Goal: Check status: Check status

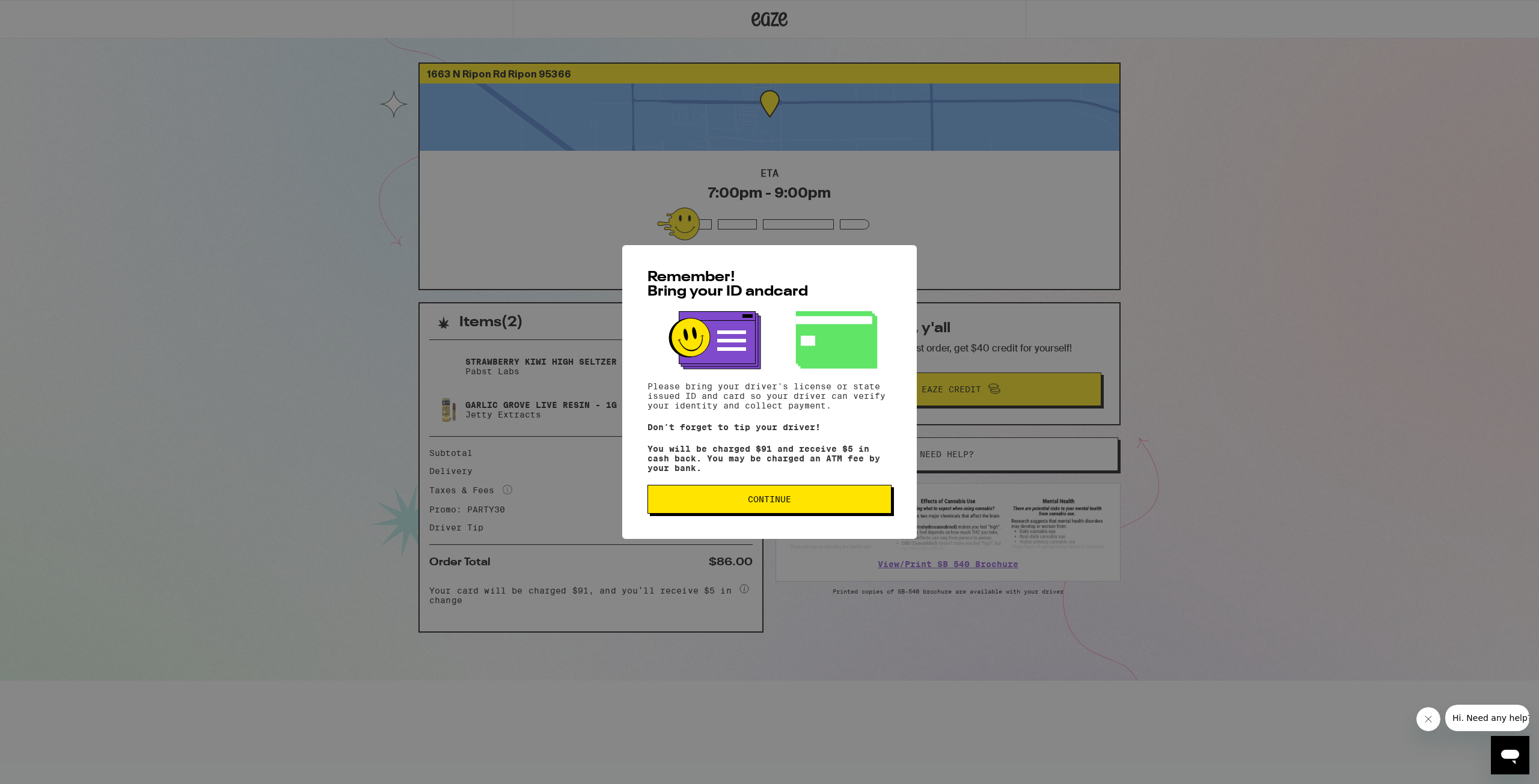
click at [791, 503] on span "Continue" at bounding box center [770, 499] width 43 height 8
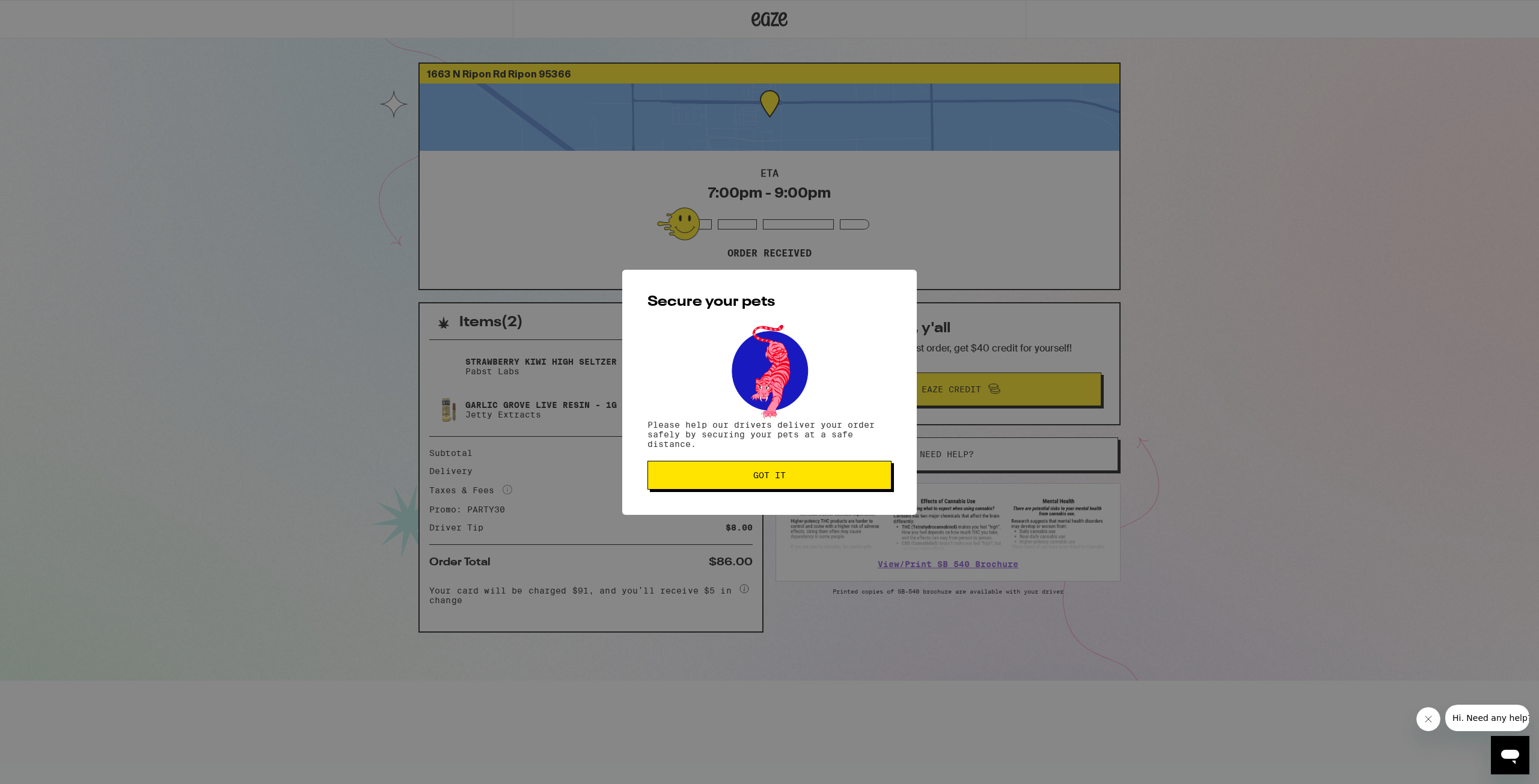
click at [809, 485] on button "Got it" at bounding box center [770, 475] width 244 height 29
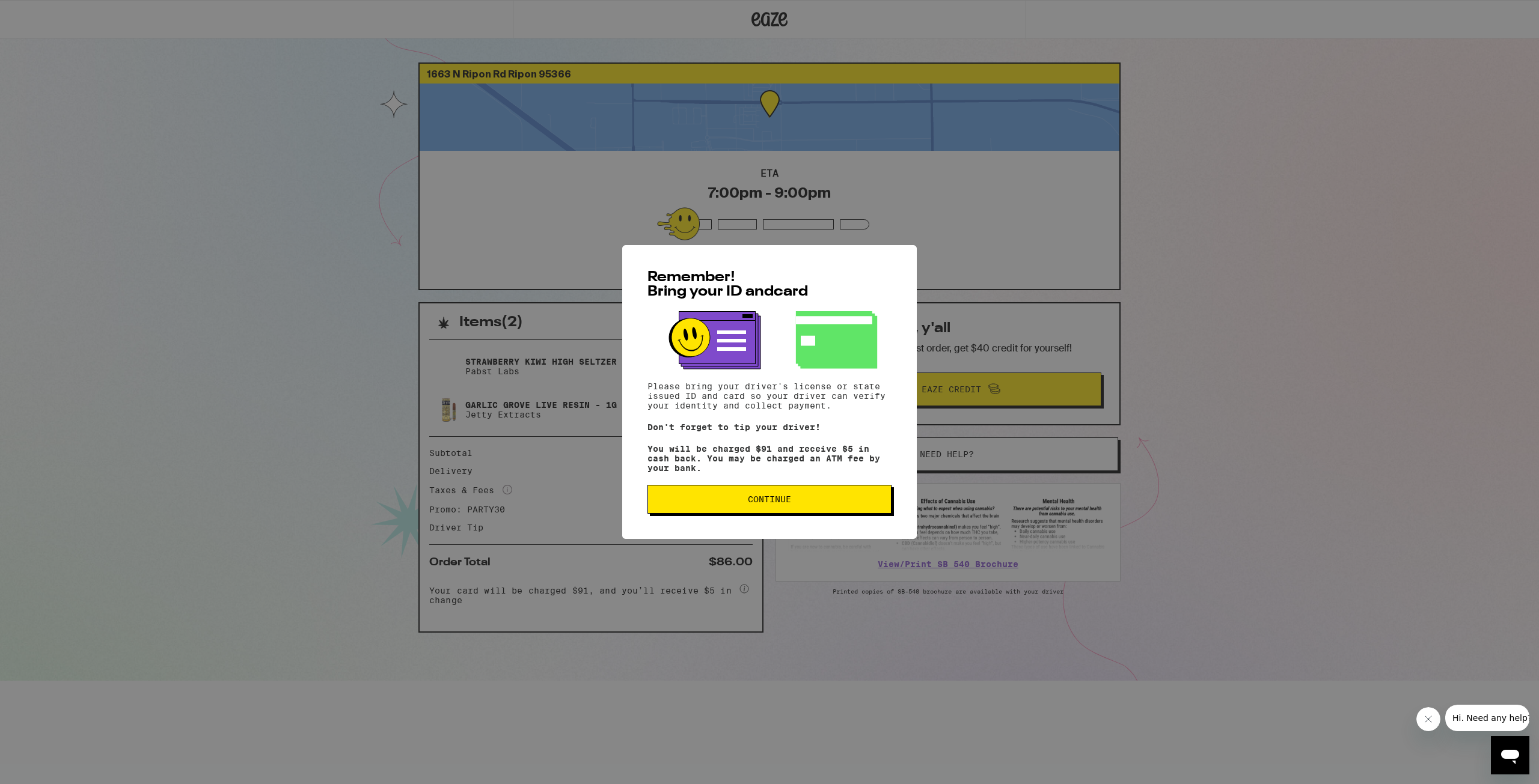
click at [770, 503] on span "Continue" at bounding box center [770, 499] width 43 height 8
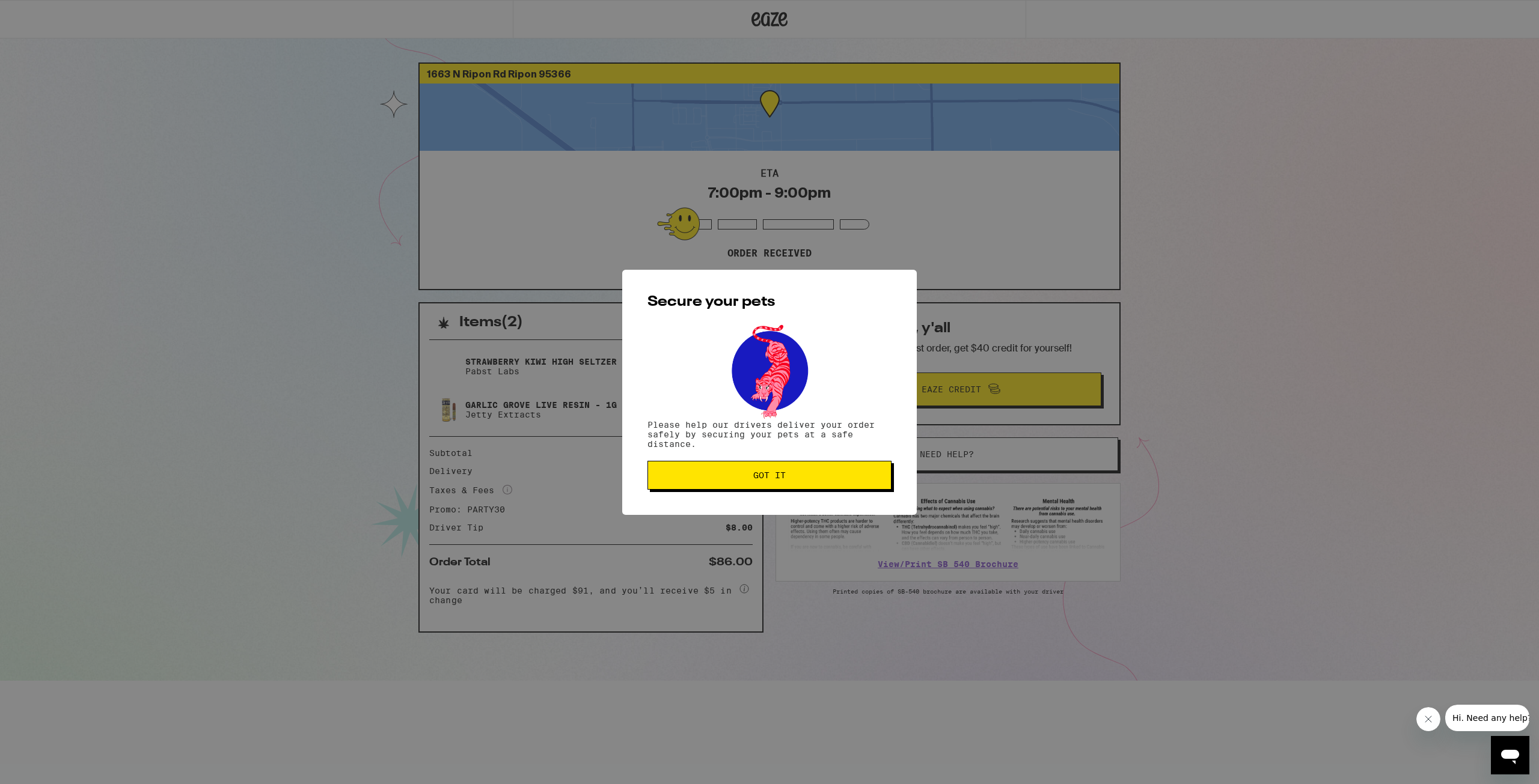
click at [757, 478] on span "Got it" at bounding box center [770, 475] width 32 height 8
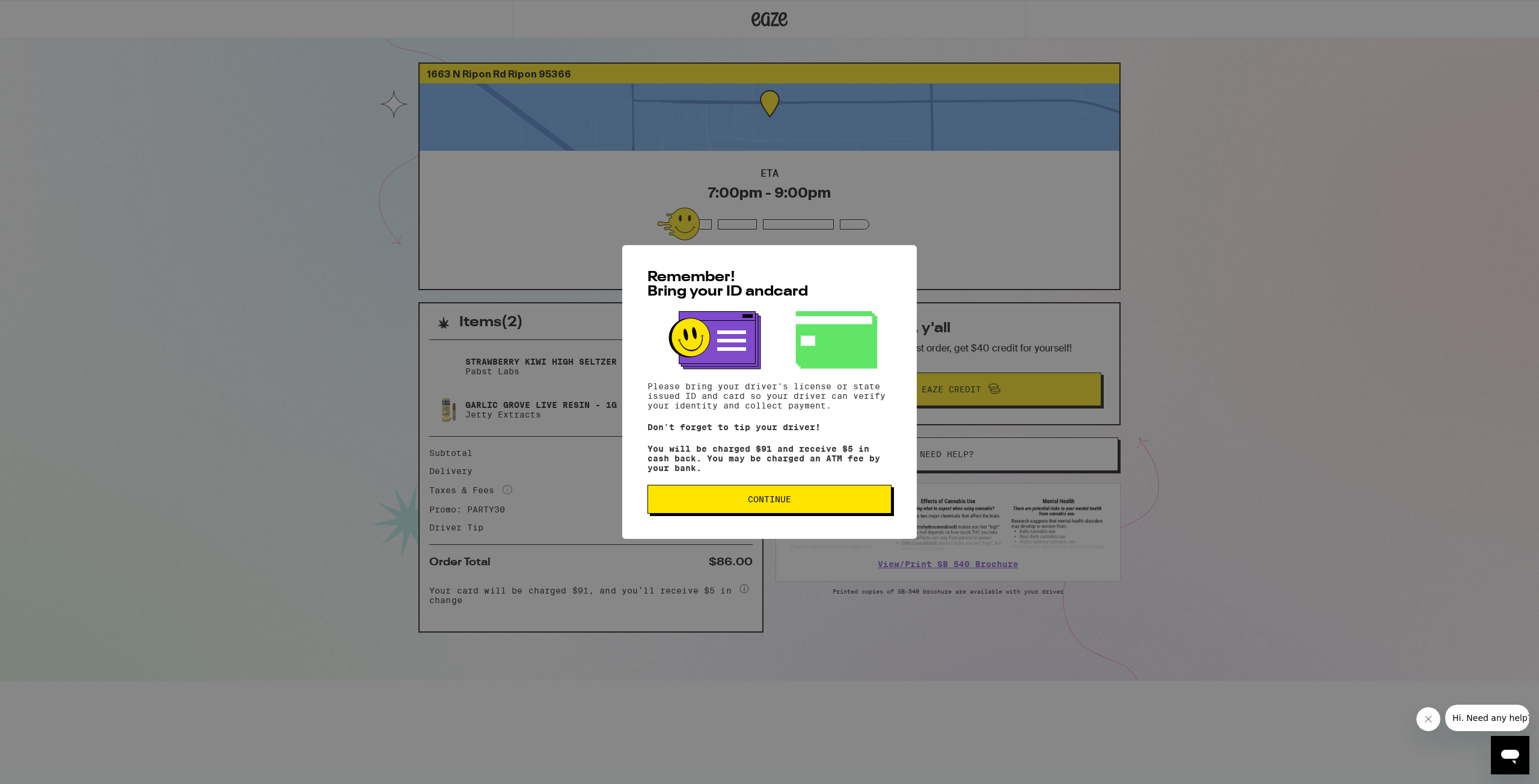
click at [780, 501] on span "Continue" at bounding box center [770, 499] width 43 height 8
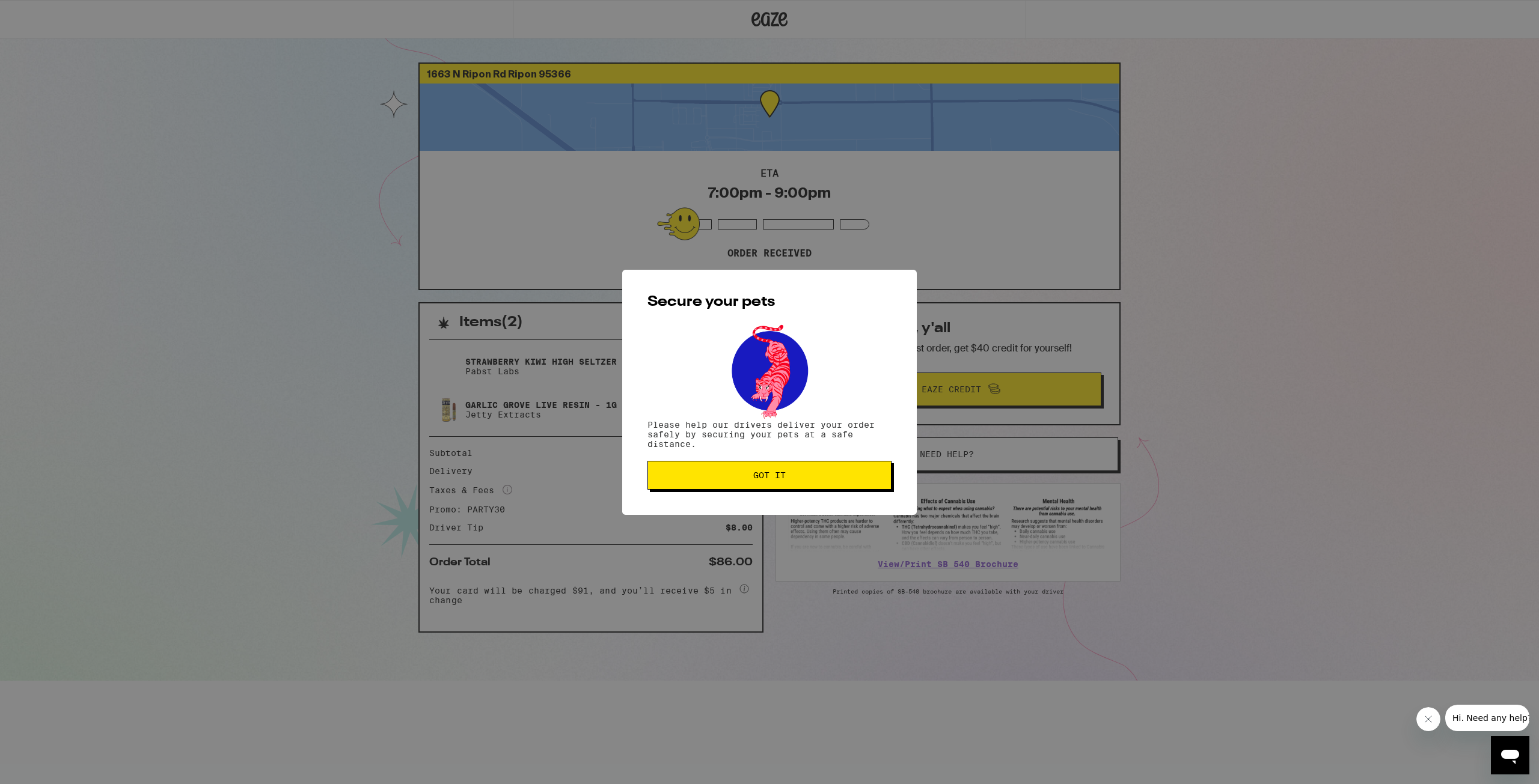
click at [786, 480] on span "Got it" at bounding box center [770, 475] width 32 height 8
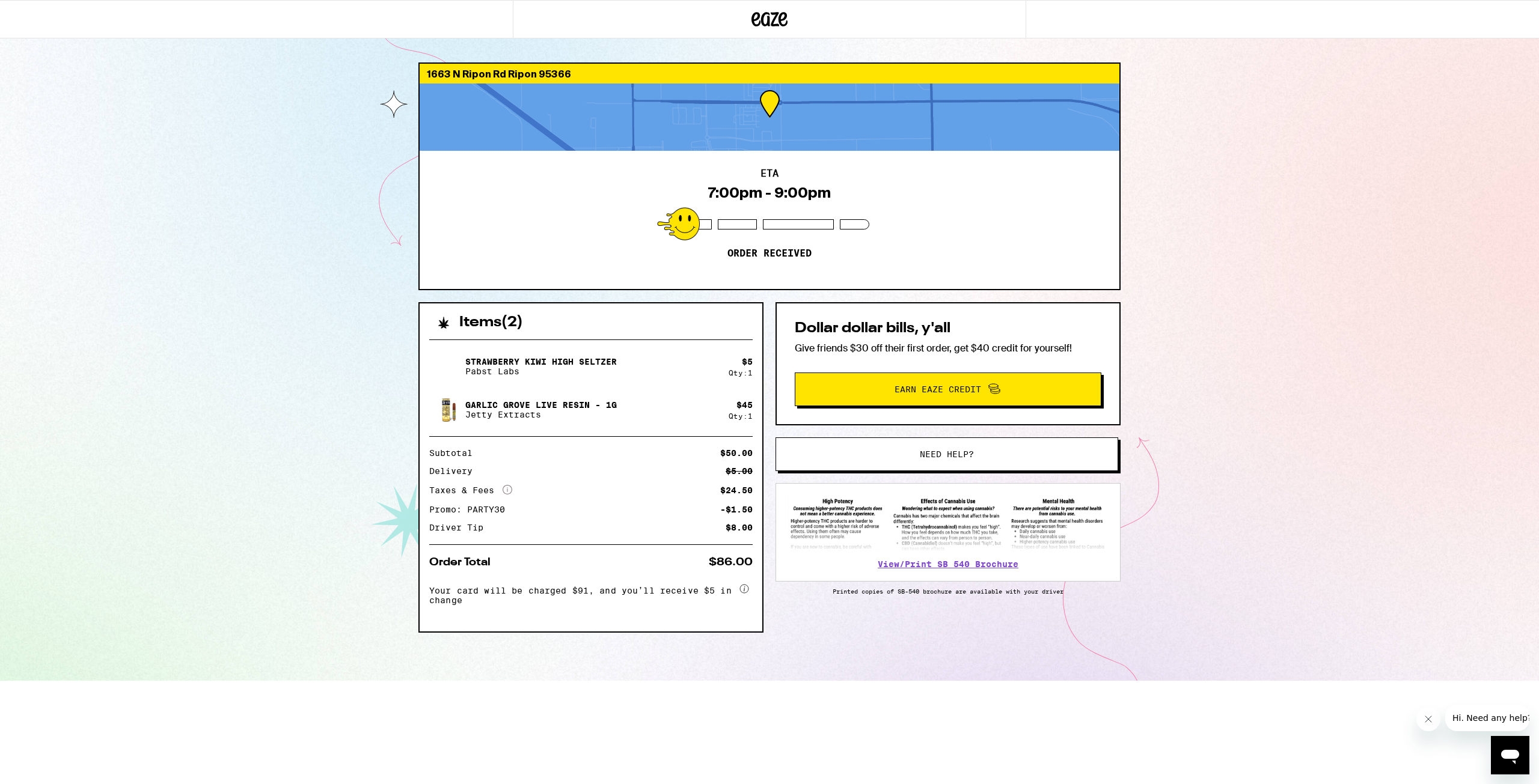
click at [212, 128] on div "1663 N Ripon Rd Ripon 95366 ETA 7:00pm - 9:00pm Order received Items ( 2 ) Stra…" at bounding box center [770, 340] width 1539 height 681
click at [991, 449] on button "Need help?" at bounding box center [946, 454] width 343 height 34
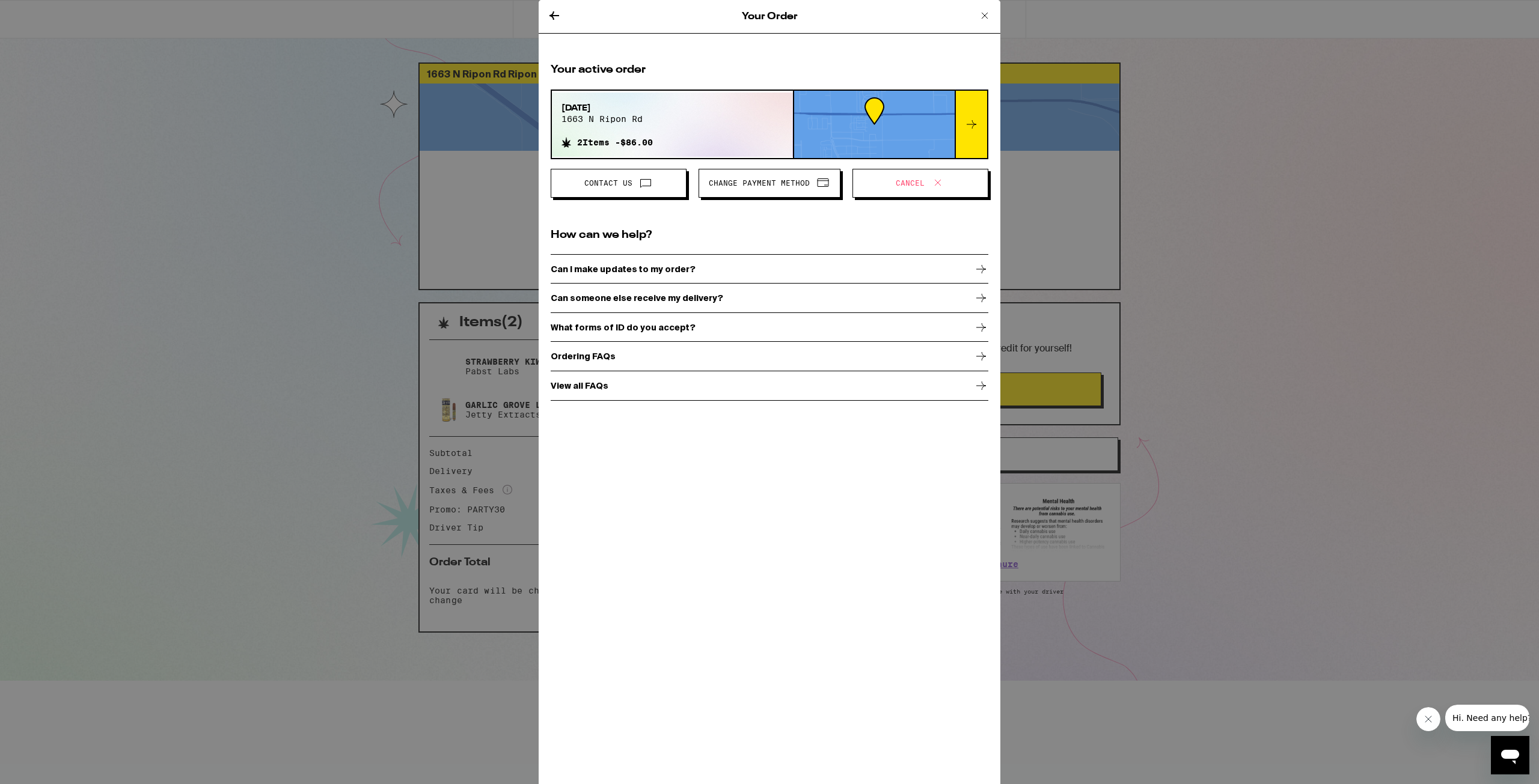
click at [1235, 235] on div "Your Order Your active order Sep 19, 2025 1663 n ripon rd 2 Items - $86.00 Cont…" at bounding box center [770, 392] width 1539 height 784
click at [547, 15] on icon at bounding box center [554, 15] width 15 height 15
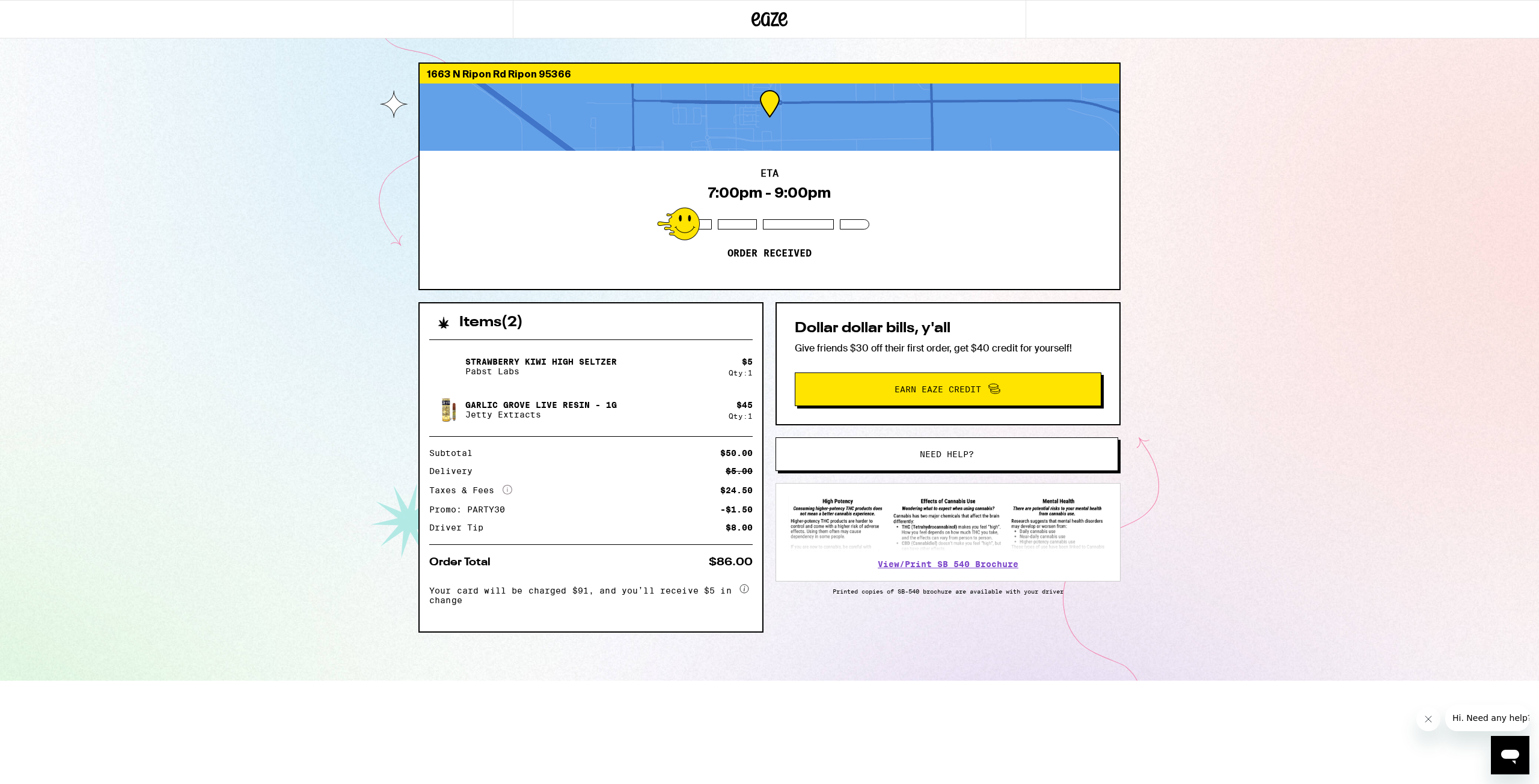
click at [1508, 757] on icon "Open messaging window" at bounding box center [1510, 757] width 18 height 15
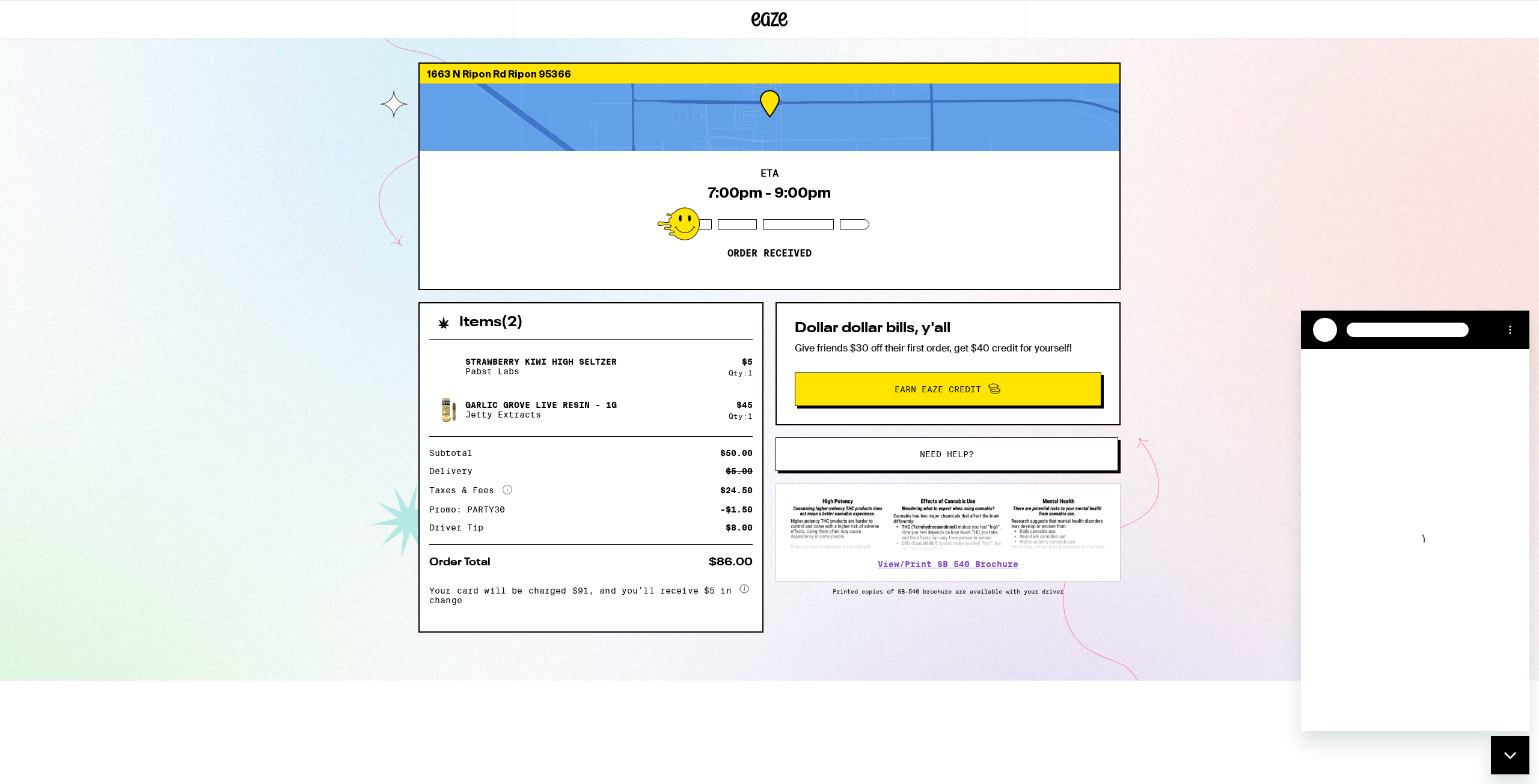
click at [1291, 192] on div "[STREET_ADDRESS] ETA 7:00pm - 9:00pm Order received Items ( 2 ) Strawberry Kiwi…" at bounding box center [770, 340] width 1539 height 681
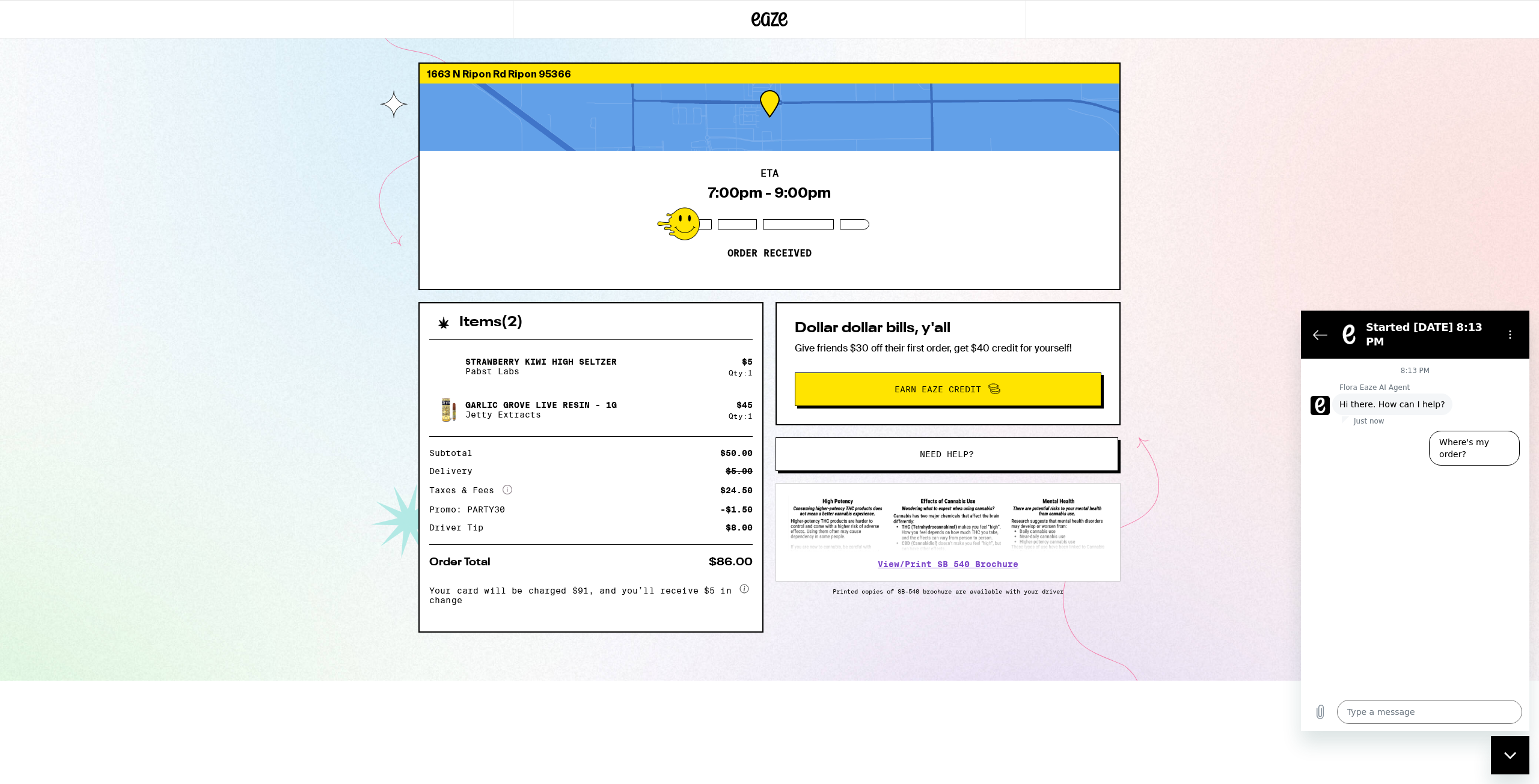
click at [1291, 192] on div "[STREET_ADDRESS] ETA 7:00pm - 9:00pm Order received Items ( 2 ) Strawberry Kiwi…" at bounding box center [770, 340] width 1539 height 681
click at [1478, 431] on button "Where's my order?" at bounding box center [1474, 448] width 91 height 35
type textarea "x"
click at [1415, 492] on input "Email" at bounding box center [1425, 503] width 167 height 25
type input "jessejaydean@gmail.com"
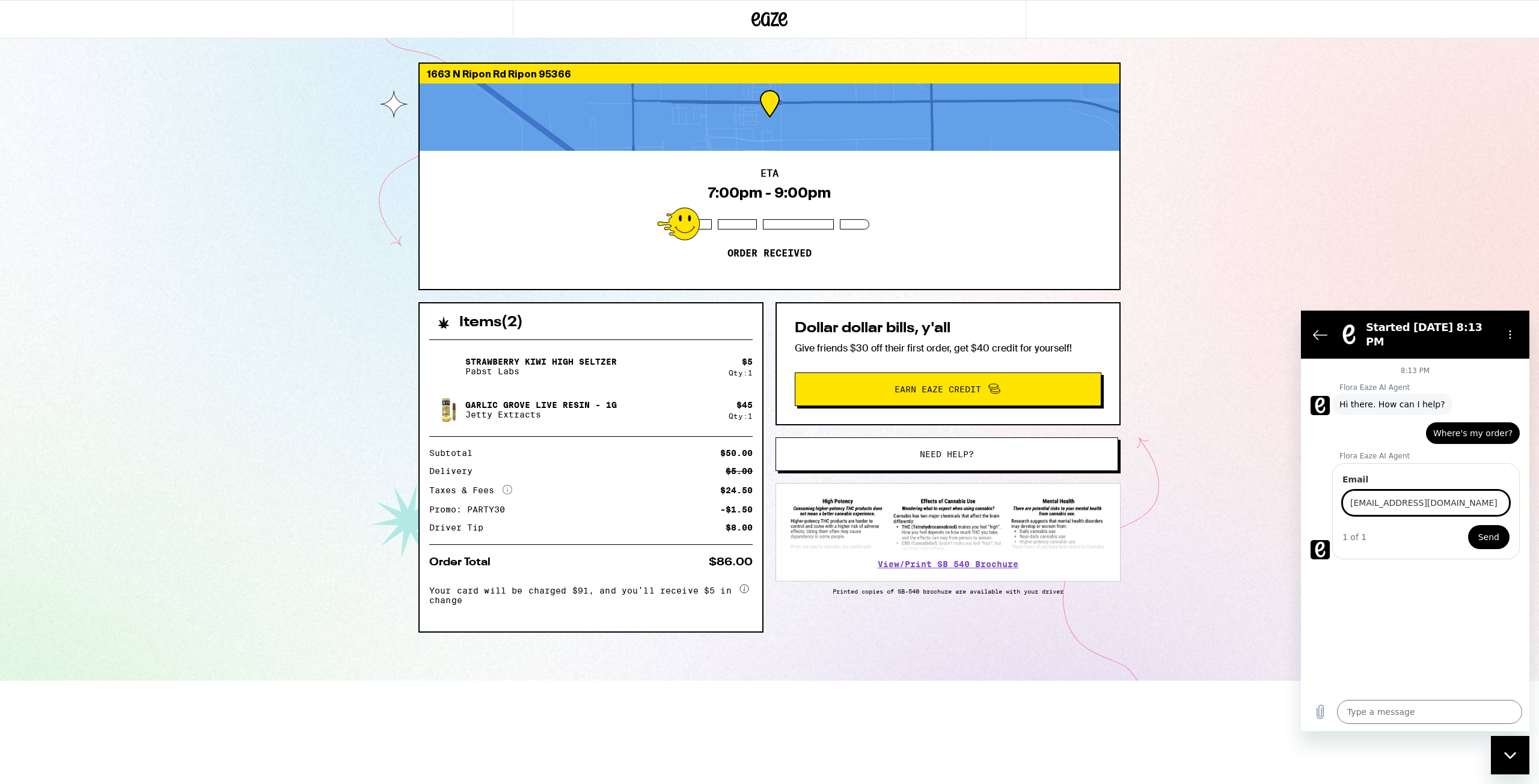
click at [1484, 530] on span "Send" at bounding box center [1489, 537] width 21 height 15
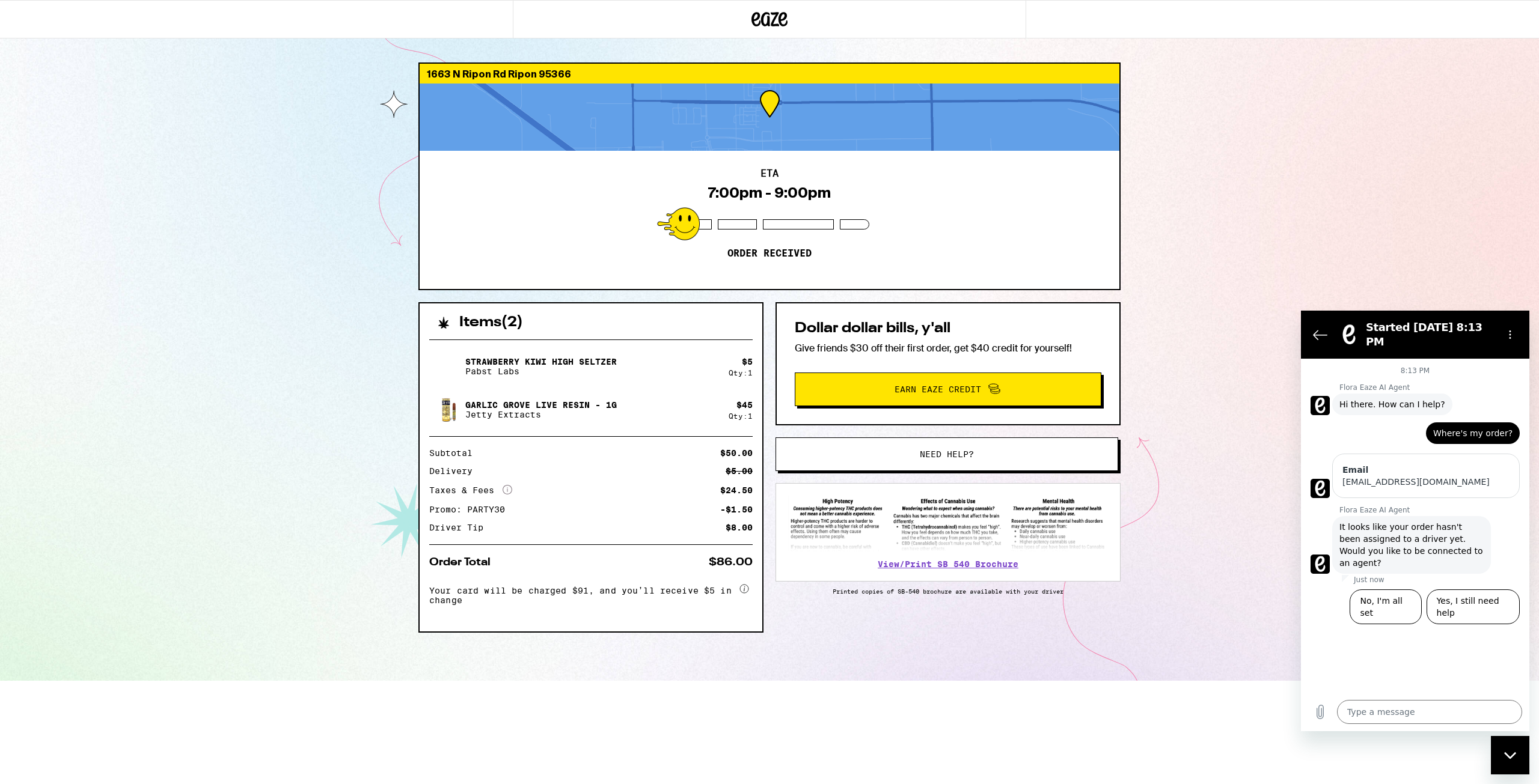
drag, startPoint x: 277, startPoint y: 169, endPoint x: 165, endPoint y: 57, distance: 158.4
click at [165, 57] on div "1663 N Ripon Rd Ripon 95366 ETA 7:00pm - 9:00pm Order received Items ( 2 ) Stra…" at bounding box center [770, 340] width 1539 height 681
click at [1220, 170] on div "1663 N Ripon Rd Ripon 95366 ETA 7:00pm - 9:00pm Order received Items ( 2 ) Stra…" at bounding box center [770, 340] width 1539 height 681
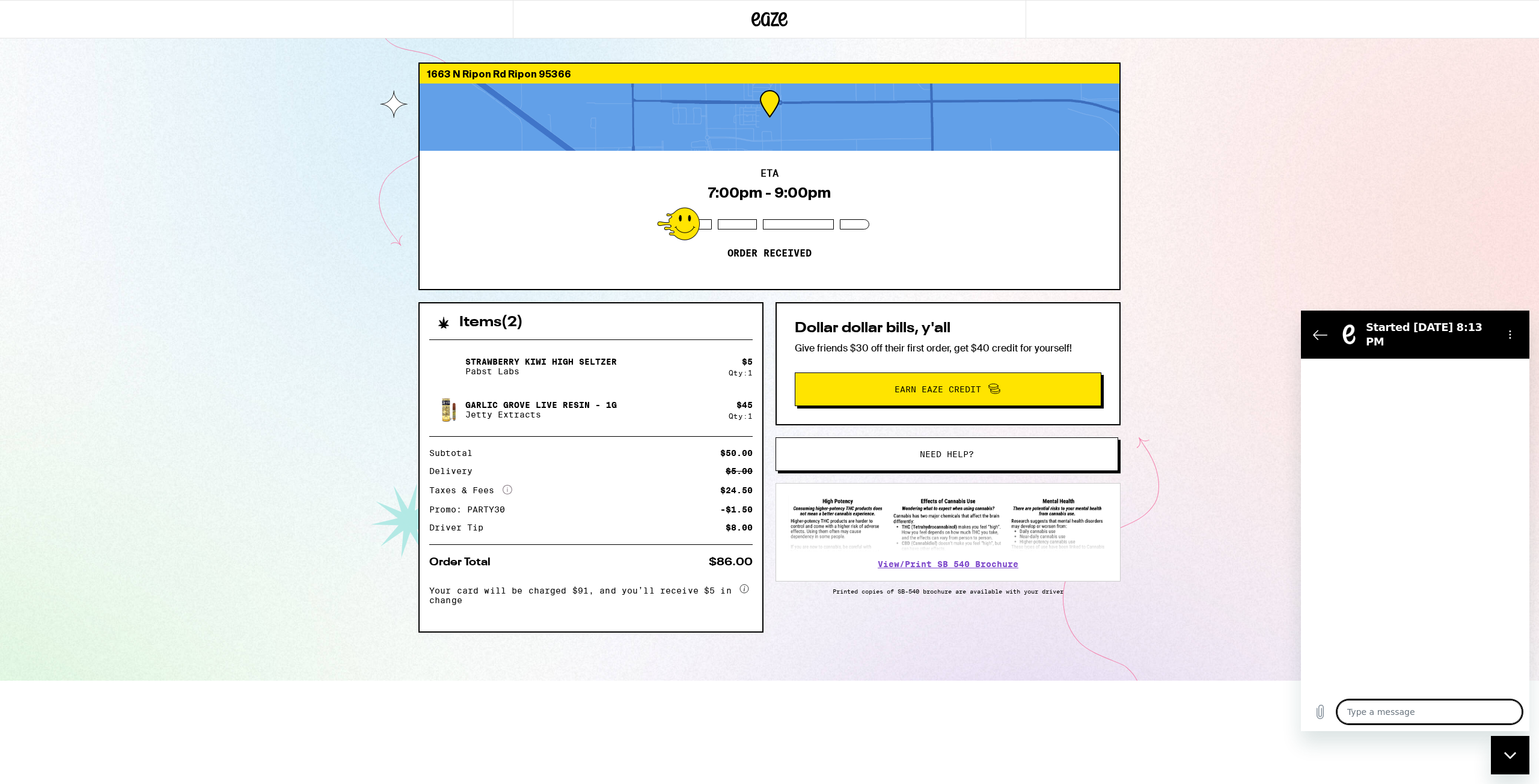
type textarea "x"
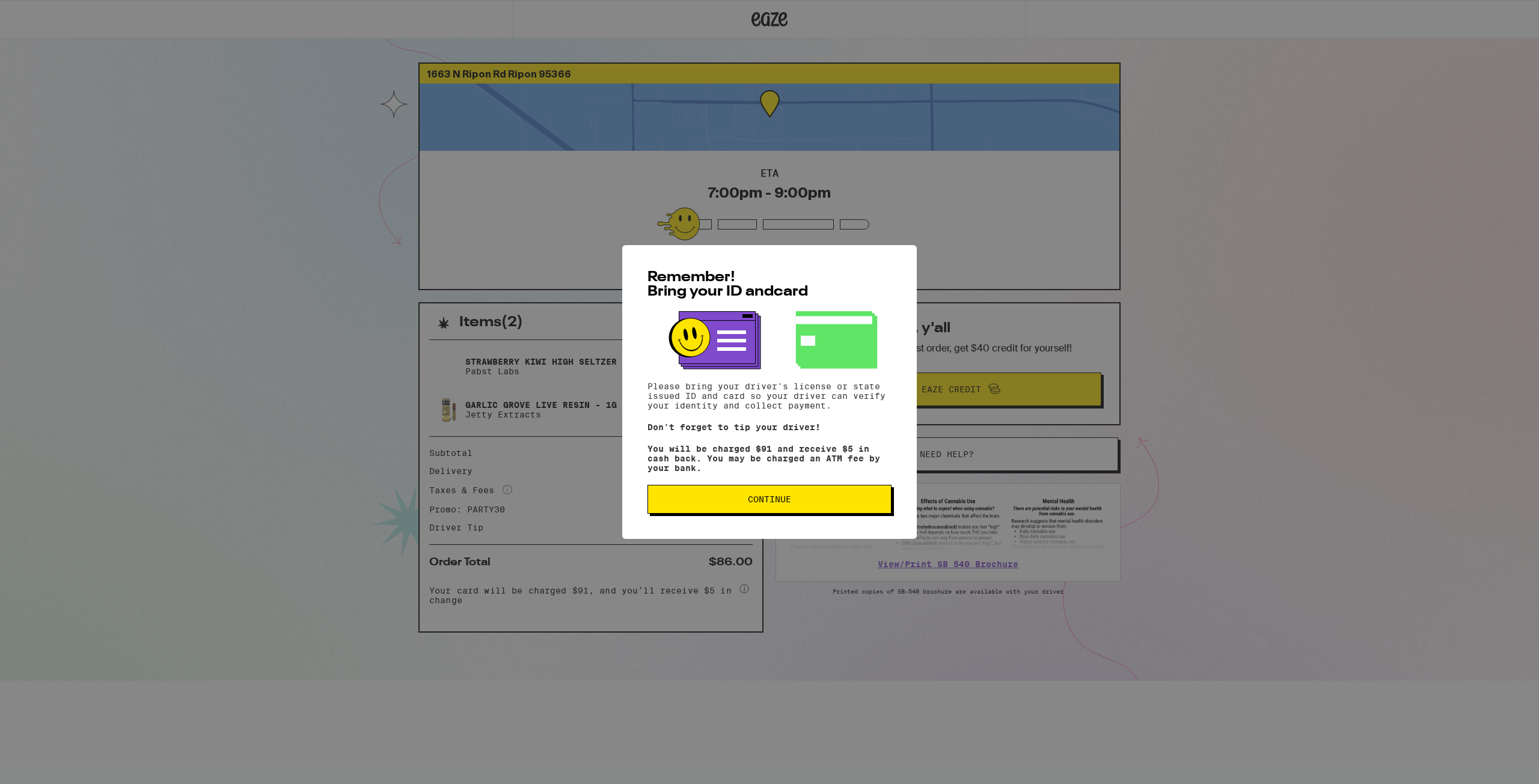
click at [852, 510] on button "Continue" at bounding box center [770, 499] width 244 height 29
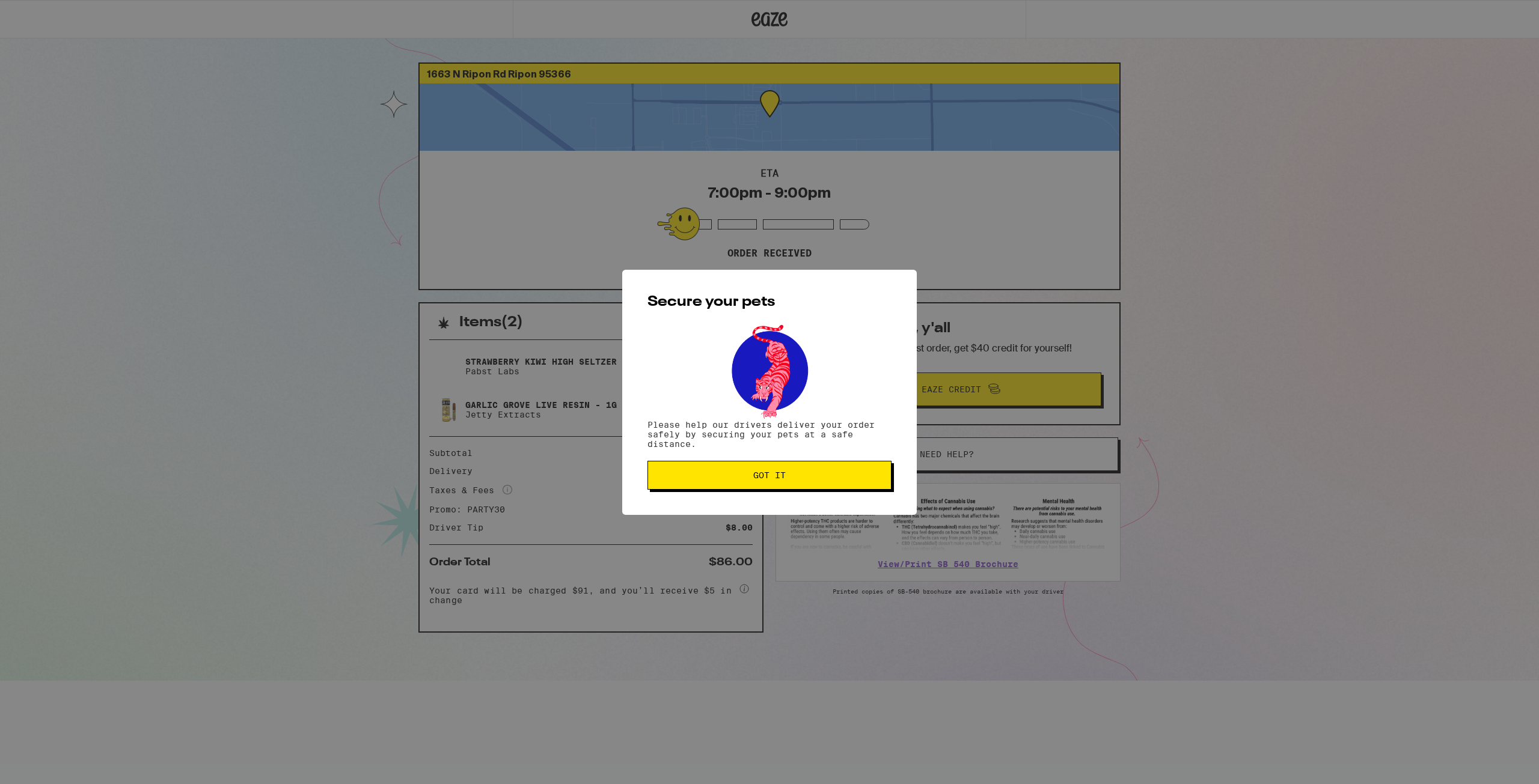
click at [818, 483] on button "Got it" at bounding box center [770, 475] width 244 height 29
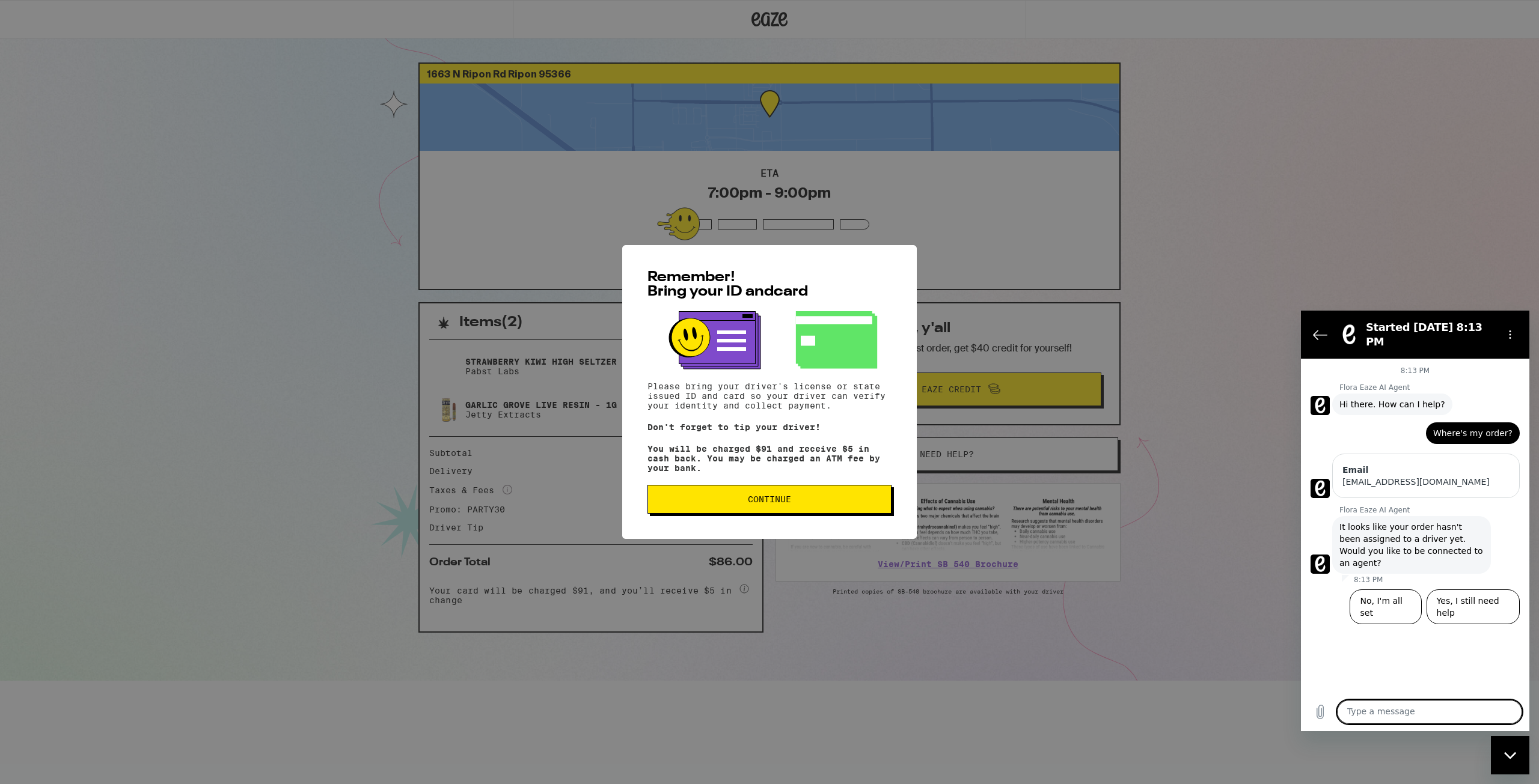
click at [774, 503] on span "Continue" at bounding box center [770, 499] width 43 height 8
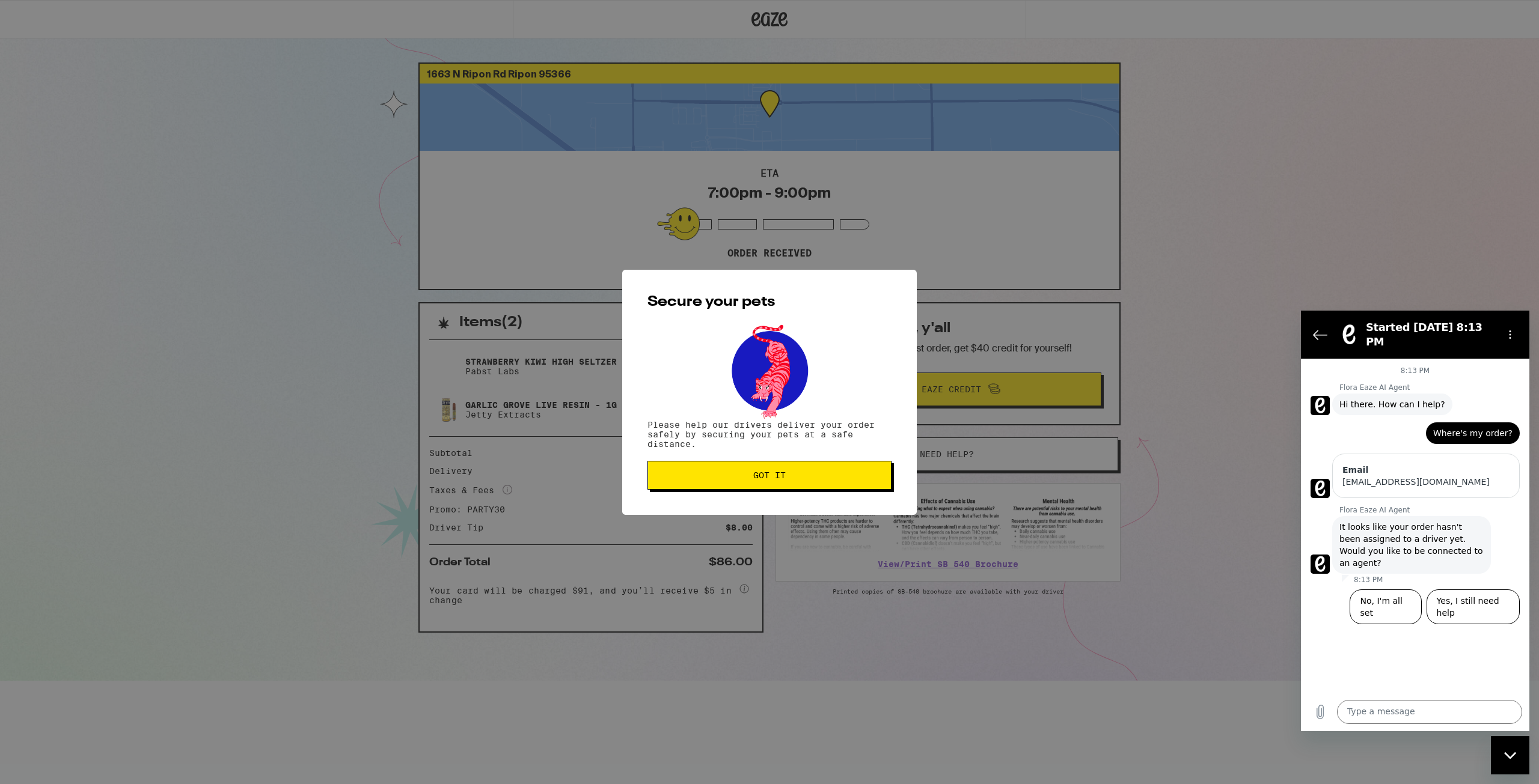
click at [776, 478] on span "Got it" at bounding box center [770, 475] width 32 height 8
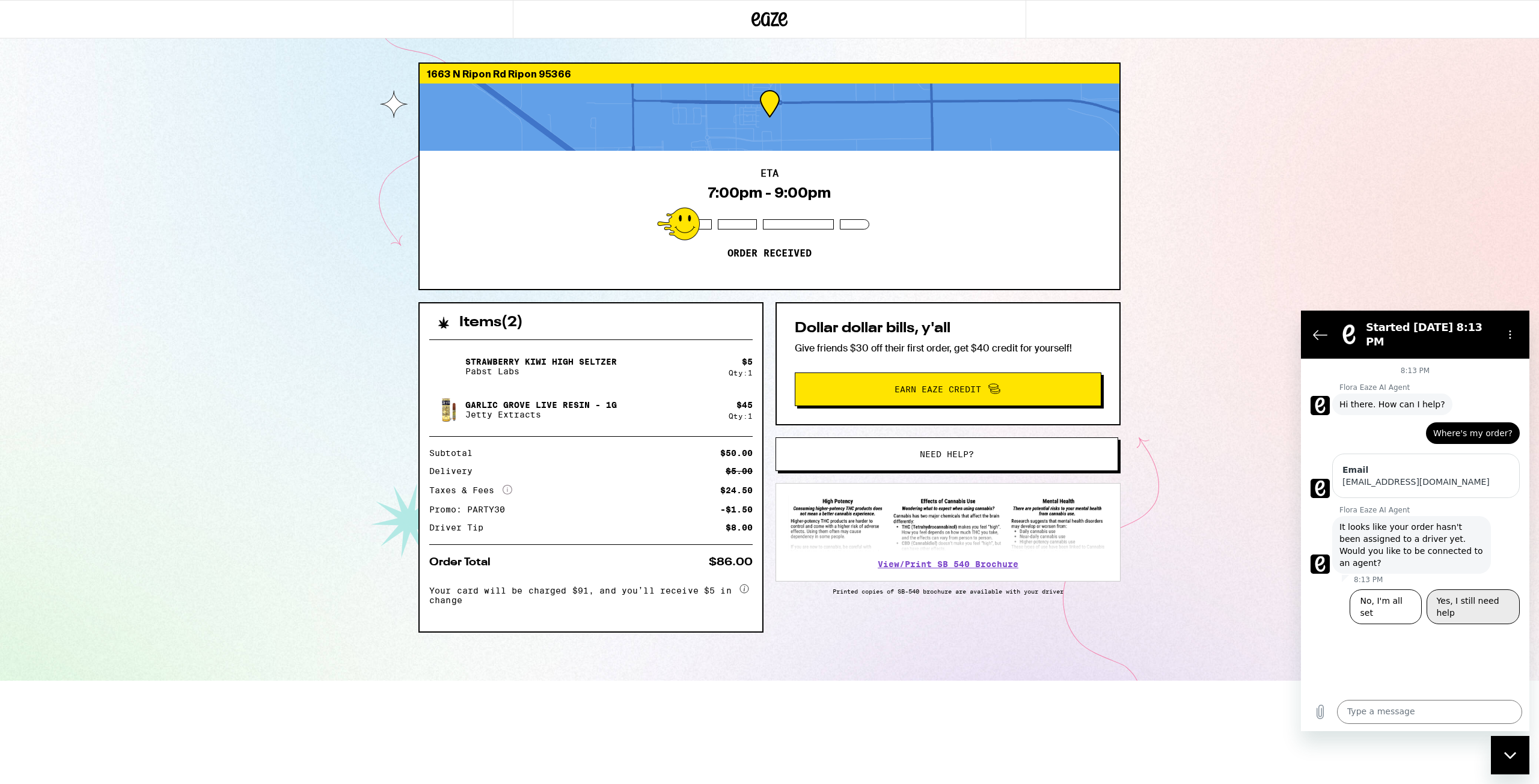
click at [1463, 589] on button "Yes, I still need help" at bounding box center [1473, 607] width 93 height 35
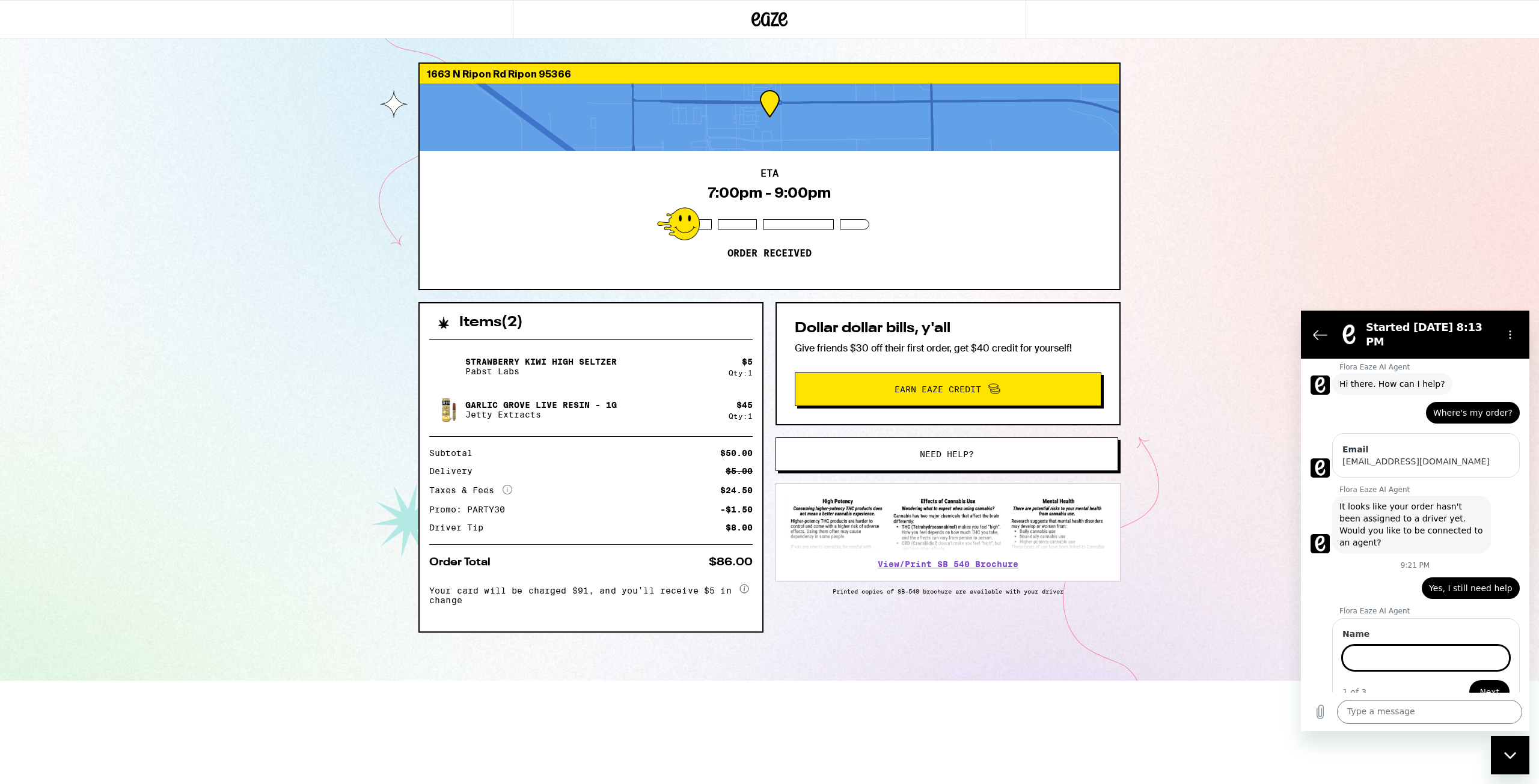
scroll to position [21, 0]
type input "Jesse"
click at [1480, 685] on span "Next" at bounding box center [1489, 692] width 20 height 15
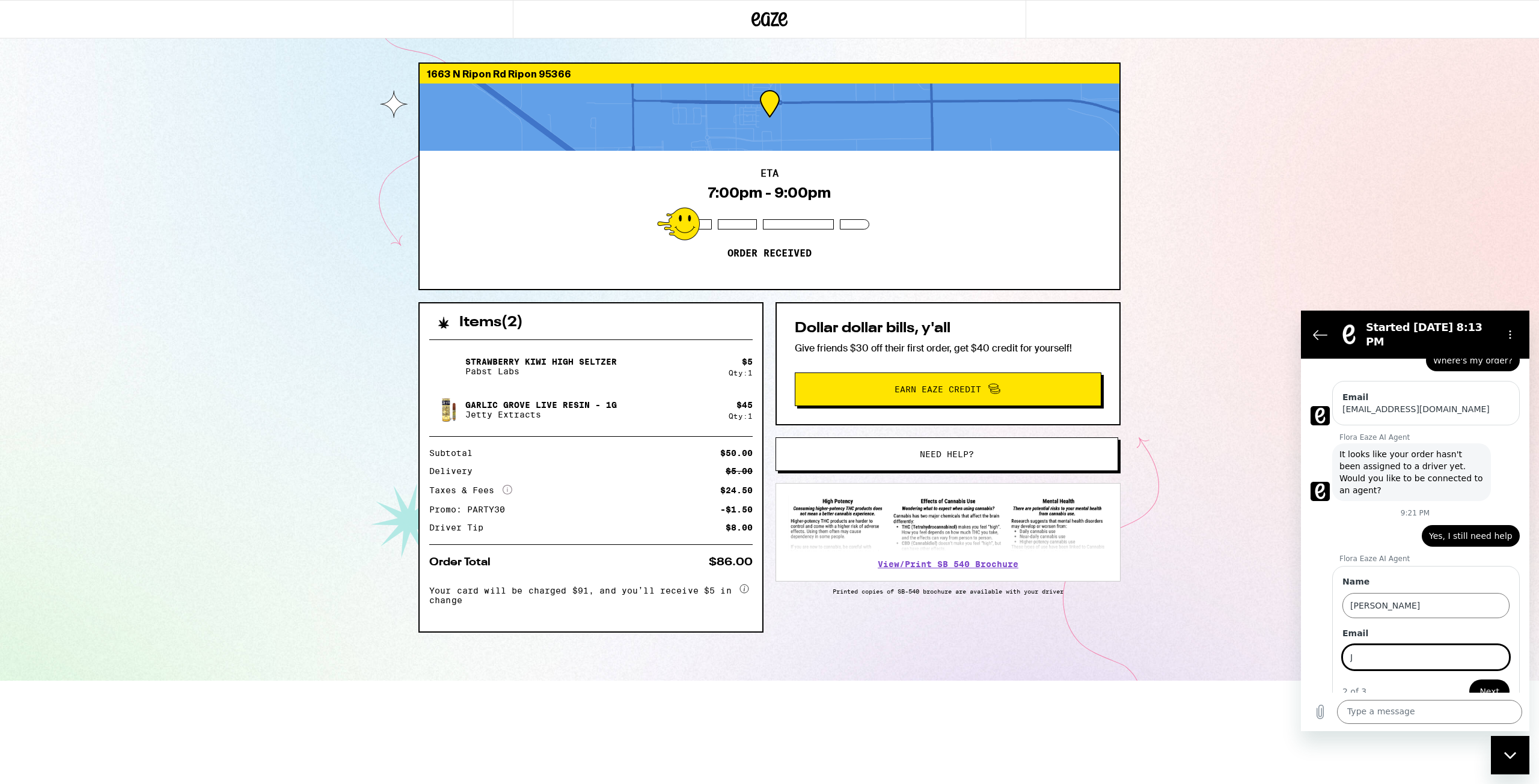
type input "jessejaydean@gmail.com"
click at [1489, 685] on span "Next" at bounding box center [1489, 692] width 20 height 15
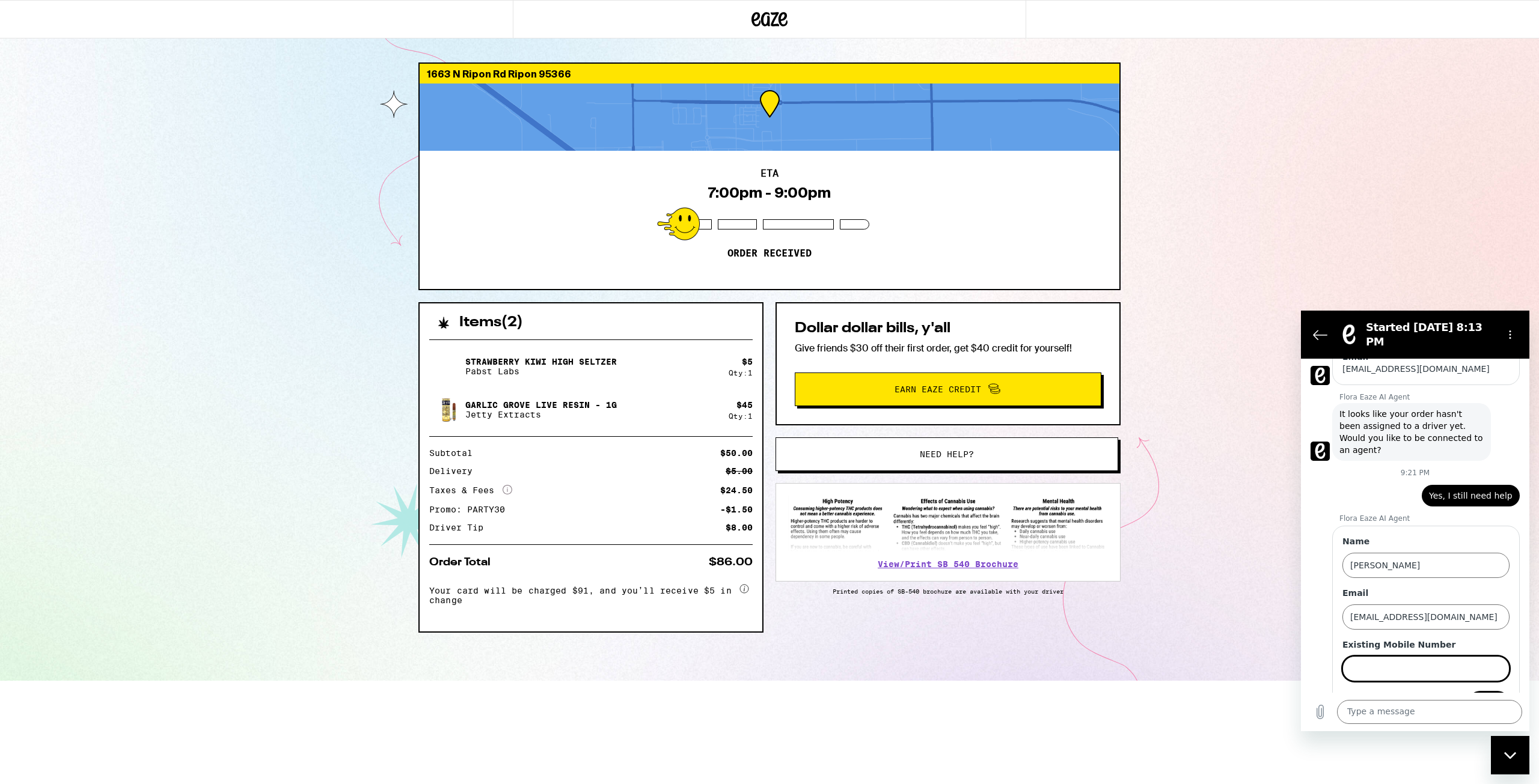
scroll to position [124, 0]
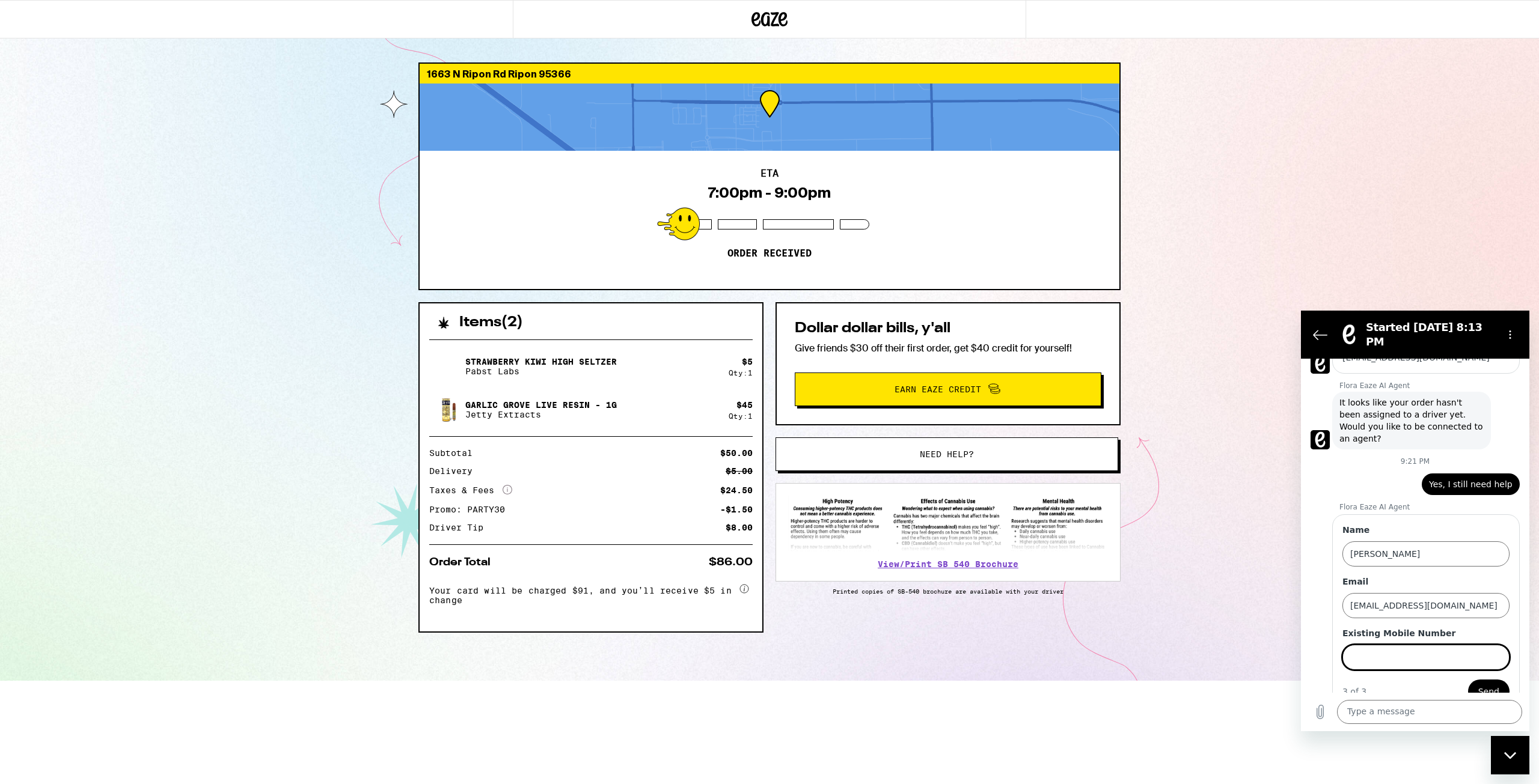
click at [1430, 645] on input "Existing Mobile Number" at bounding box center [1425, 658] width 167 height 25
type input "3212173930"
click at [1480, 685] on span "Send" at bounding box center [1489, 692] width 21 height 15
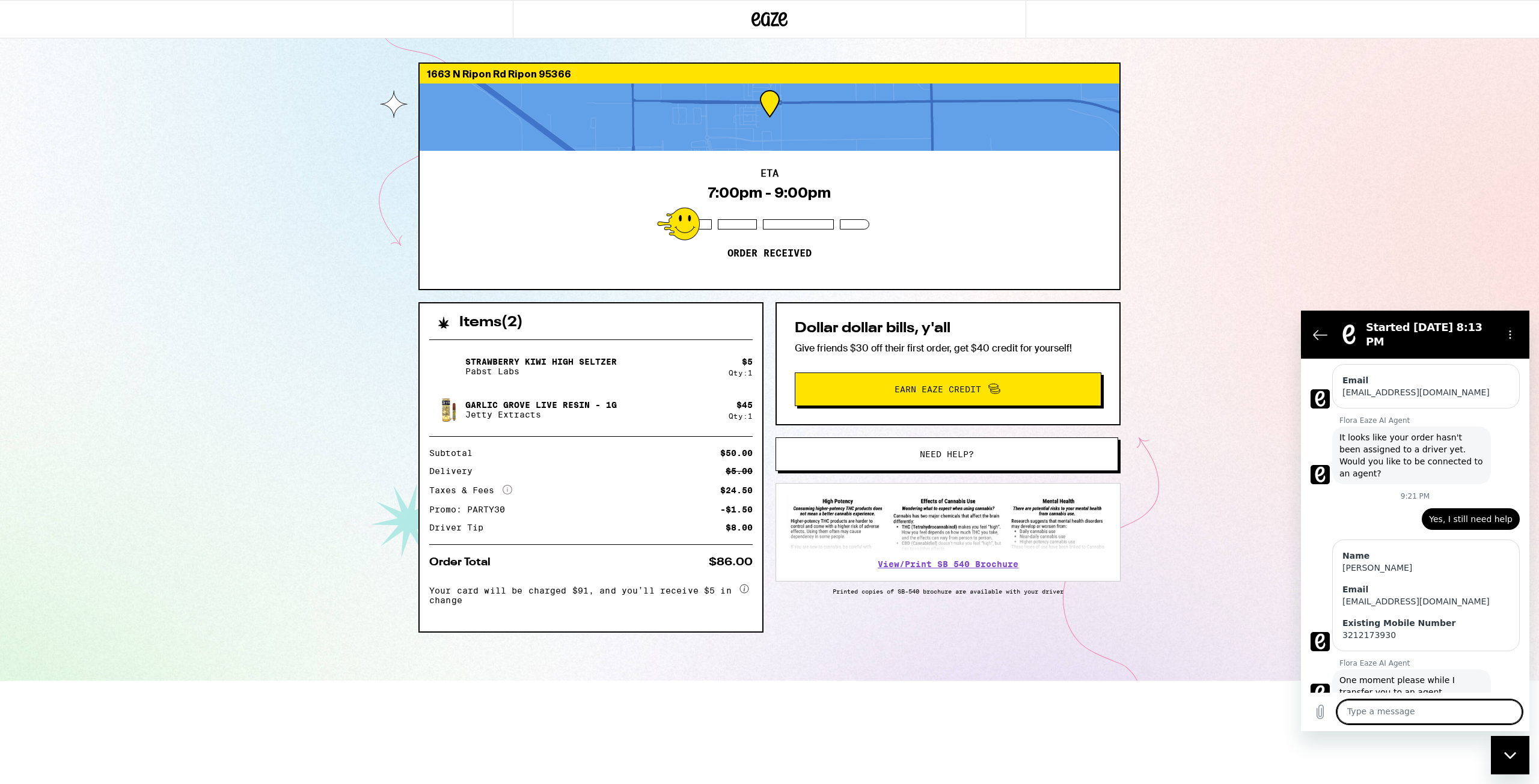
scroll to position [92, 0]
click at [305, 307] on div "1663 N Ripon Rd Ripon 95366 ETA 7:00pm - 9:00pm Order received Items ( 2 ) Stra…" at bounding box center [770, 340] width 1539 height 681
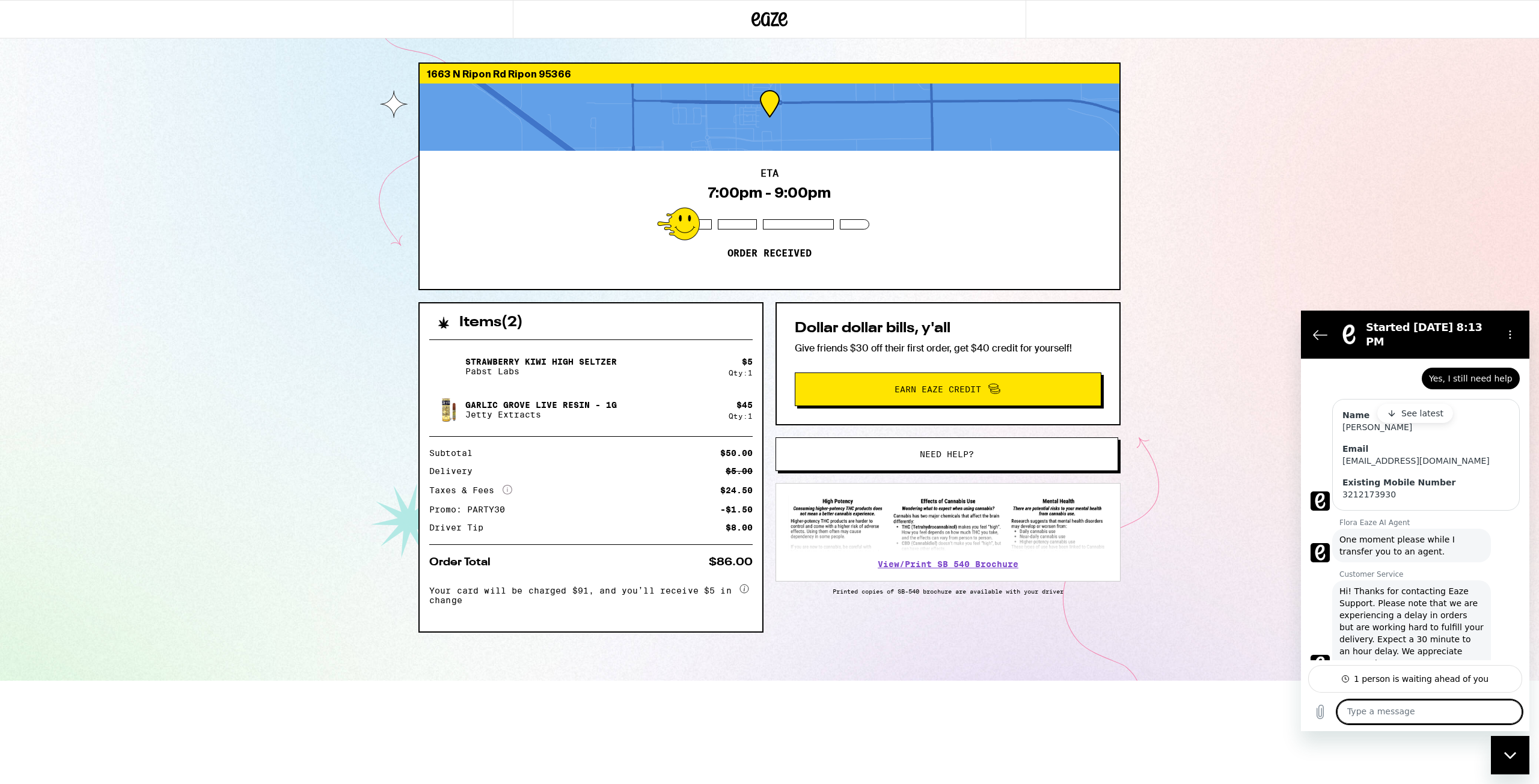
scroll to position [236, 0]
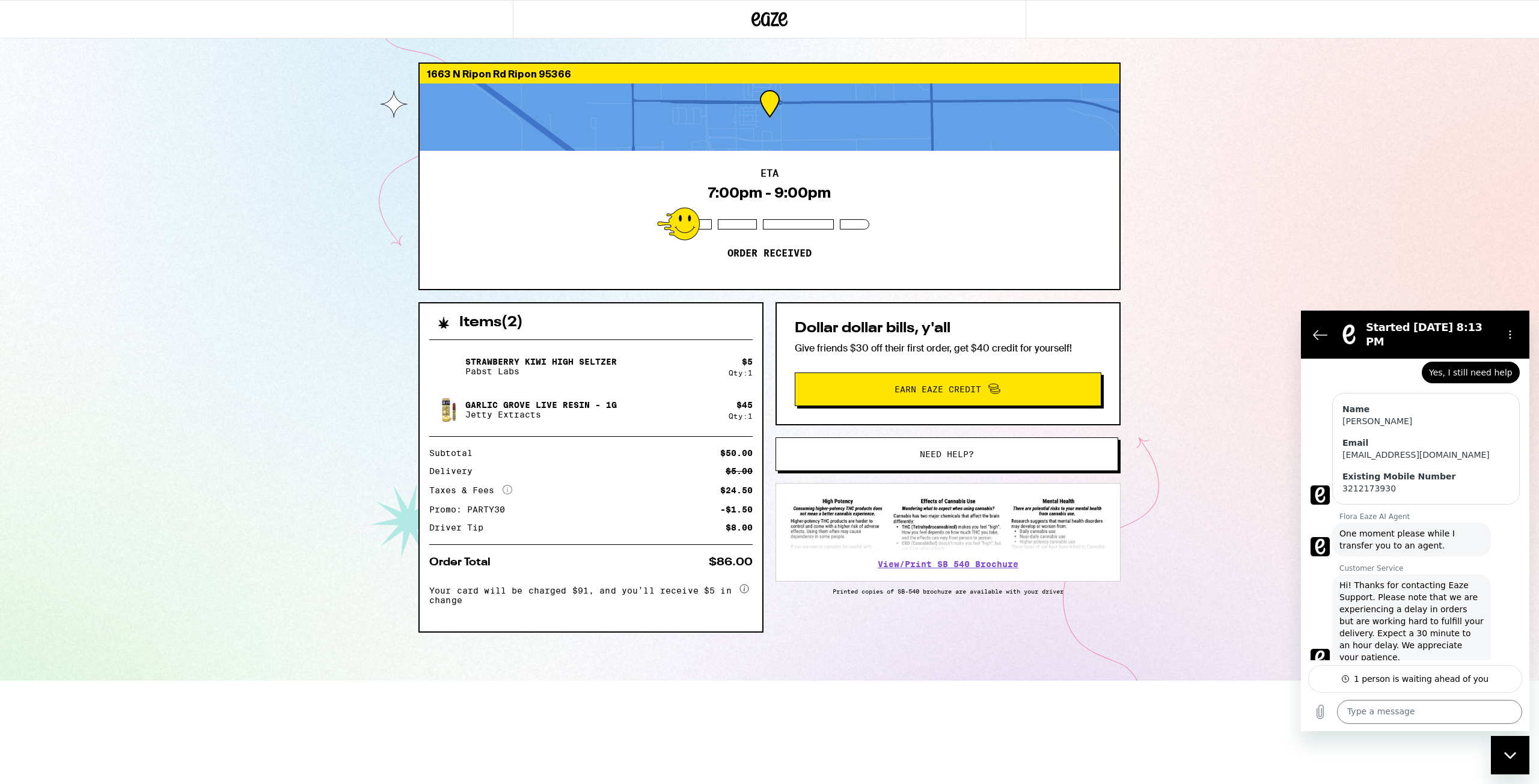
click at [178, 126] on div "1663 N Ripon Rd Ripon 95366 ETA 7:00pm - 9:00pm Order received Items ( 2 ) Stra…" at bounding box center [770, 340] width 1539 height 681
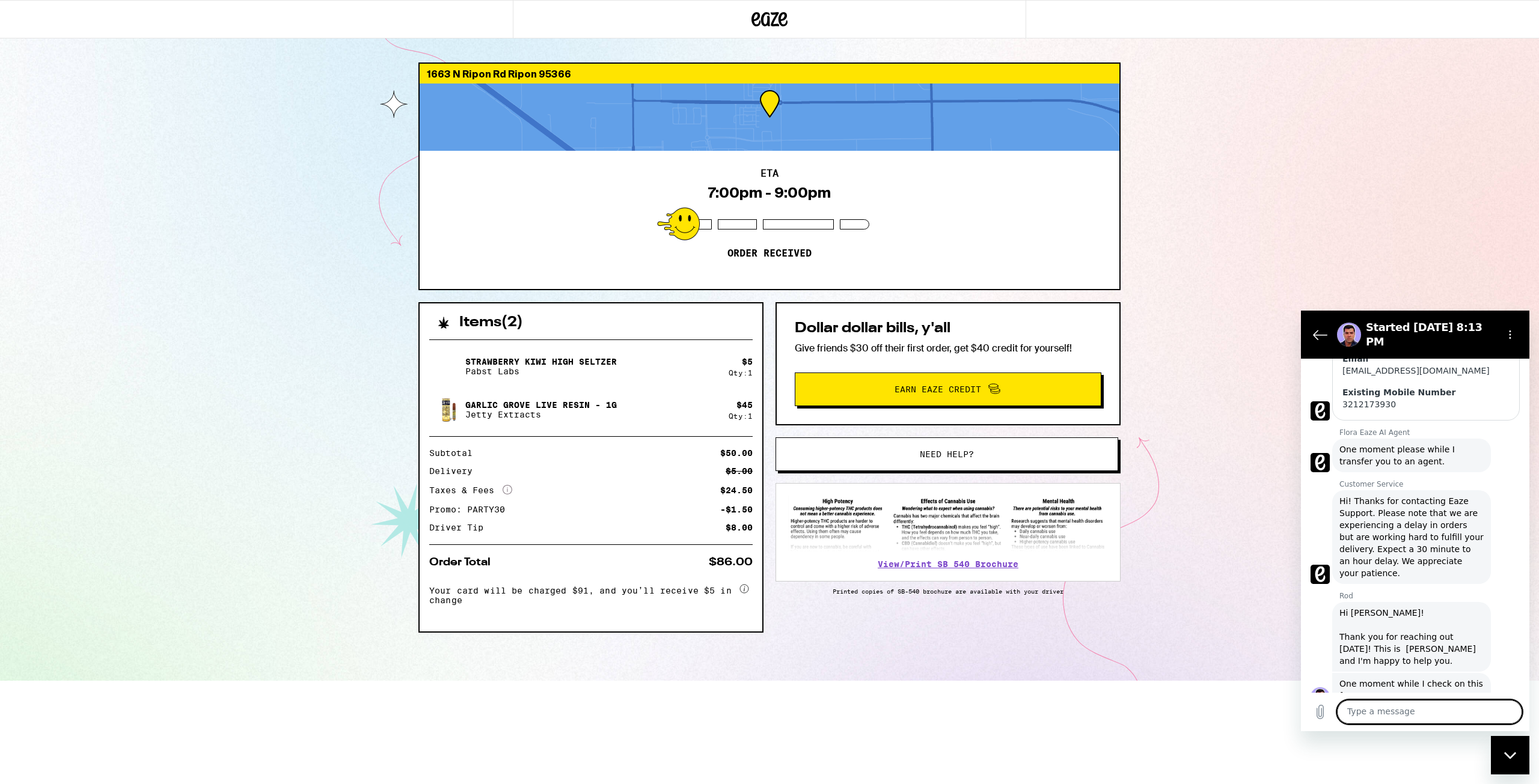
scroll to position [326, 0]
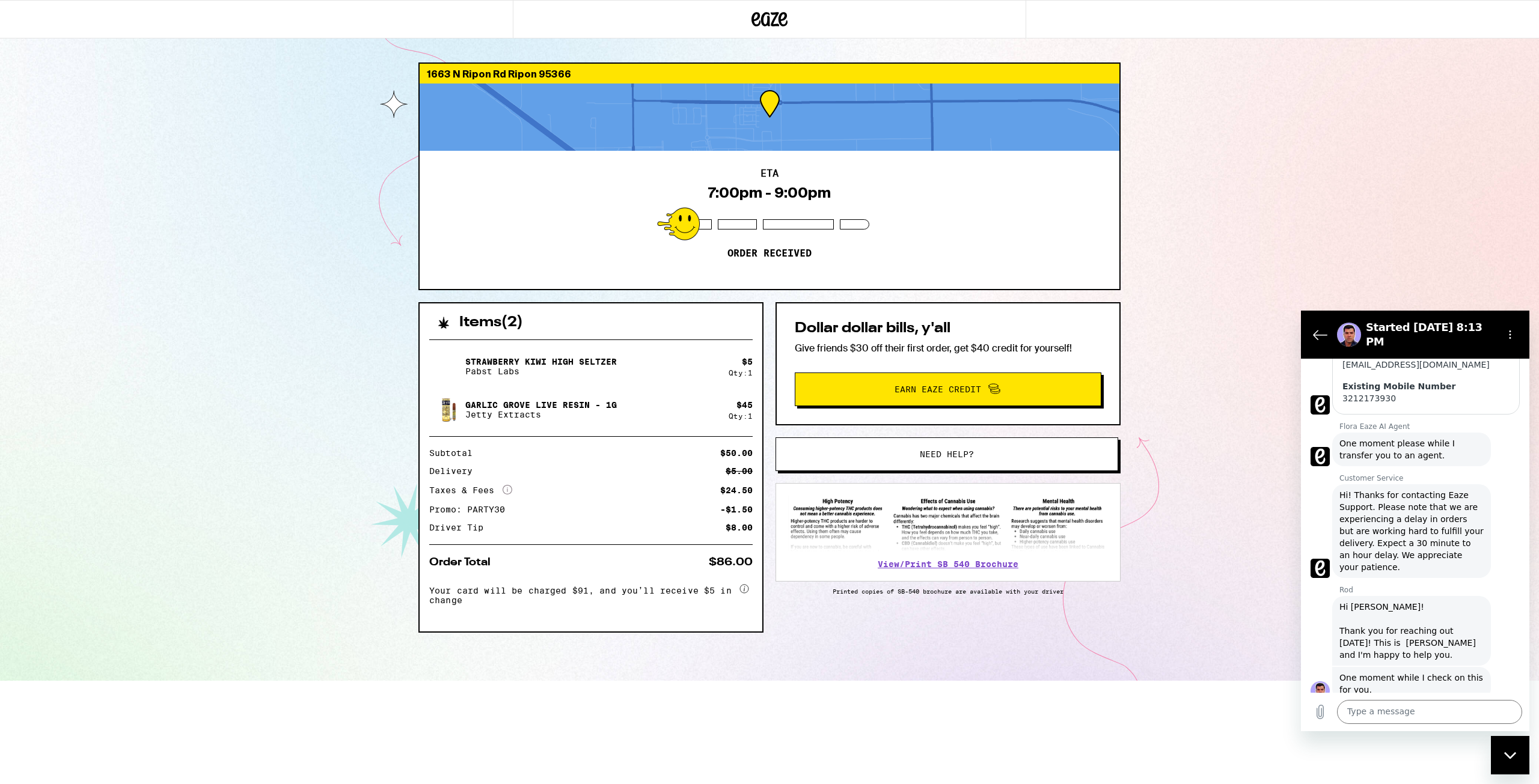
click at [1311, 622] on div "Rod says: Hi Jesse! Thank you for reaching out today! This is Rod and I'm happy…" at bounding box center [1420, 630] width 219 height 71
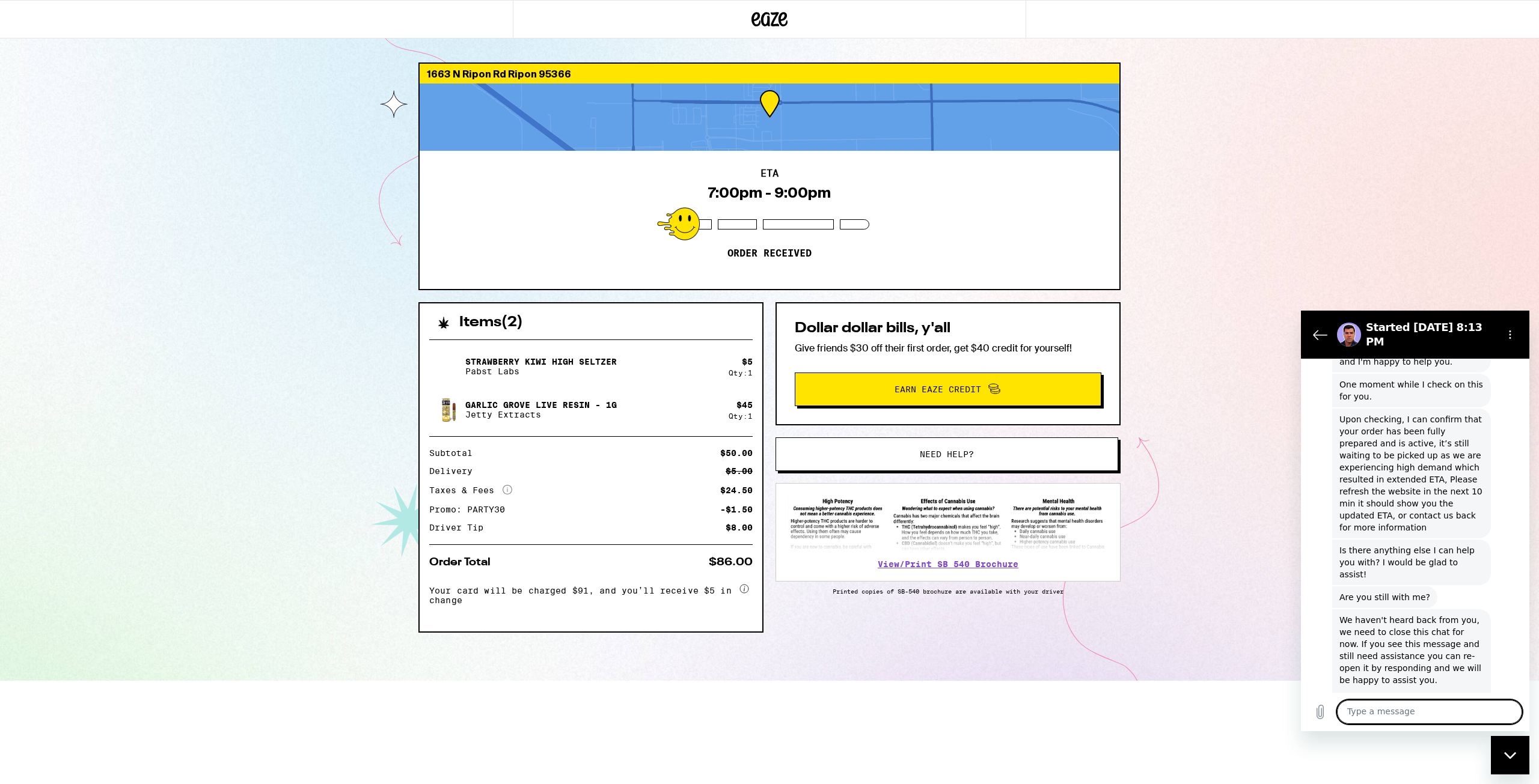
scroll to position [622, 0]
click at [243, 110] on div "1663 N Ripon Rd Ripon 95366 ETA 7:00pm - 9:00pm Order received Items ( 2 ) Stra…" at bounding box center [770, 340] width 1539 height 681
click at [1316, 489] on div "Rod says: Upon checking, I can confirm that your order has been fully prepared …" at bounding box center [1420, 471] width 219 height 131
click at [1203, 343] on div "1663 N Ripon Rd Ripon 95366 ETA 7:00pm - 9:00pm Order received Items ( 2 ) Stra…" at bounding box center [770, 340] width 1539 height 681
click at [888, 454] on span "Need help?" at bounding box center [947, 454] width 260 height 8
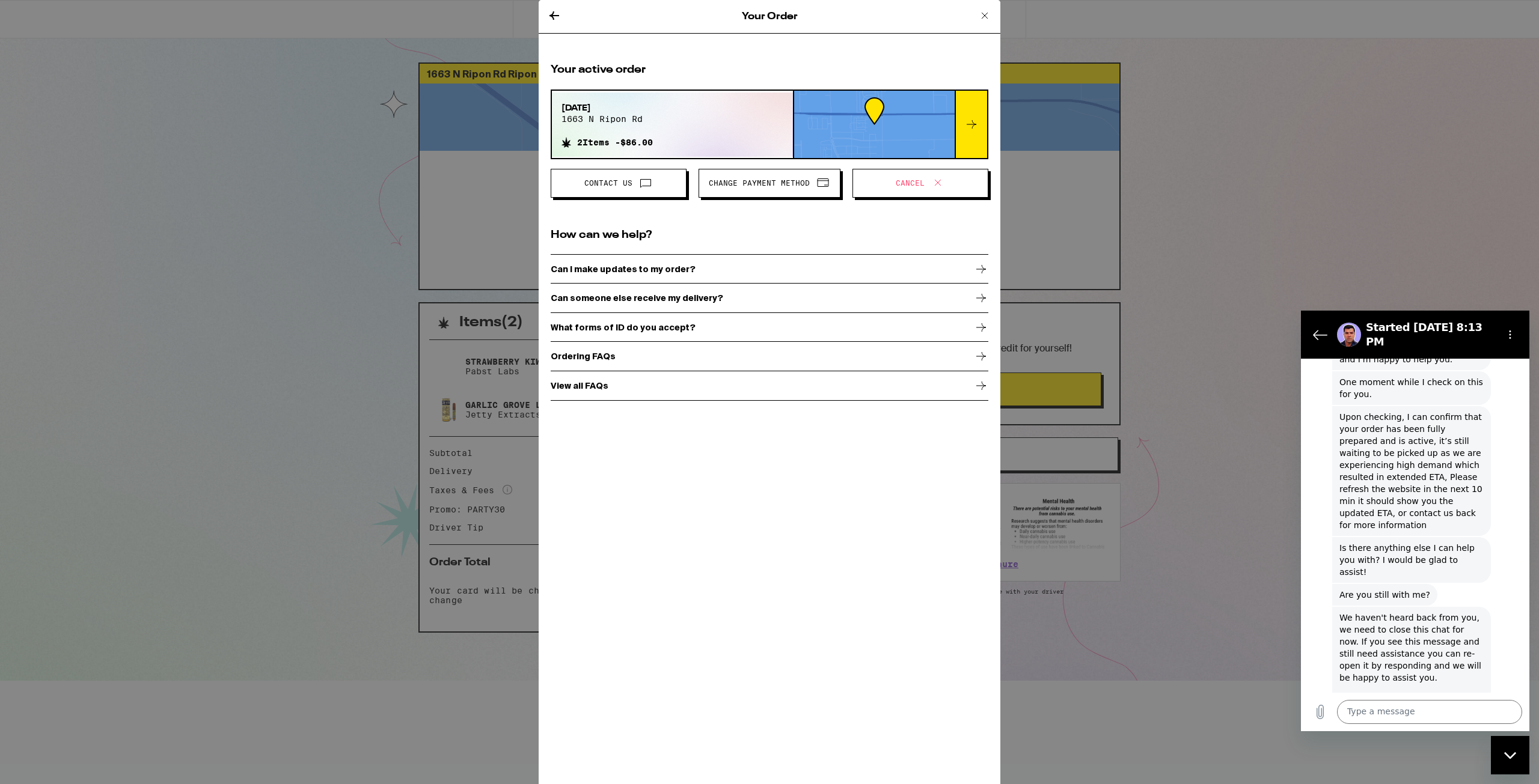
click at [552, 10] on icon at bounding box center [554, 15] width 15 height 15
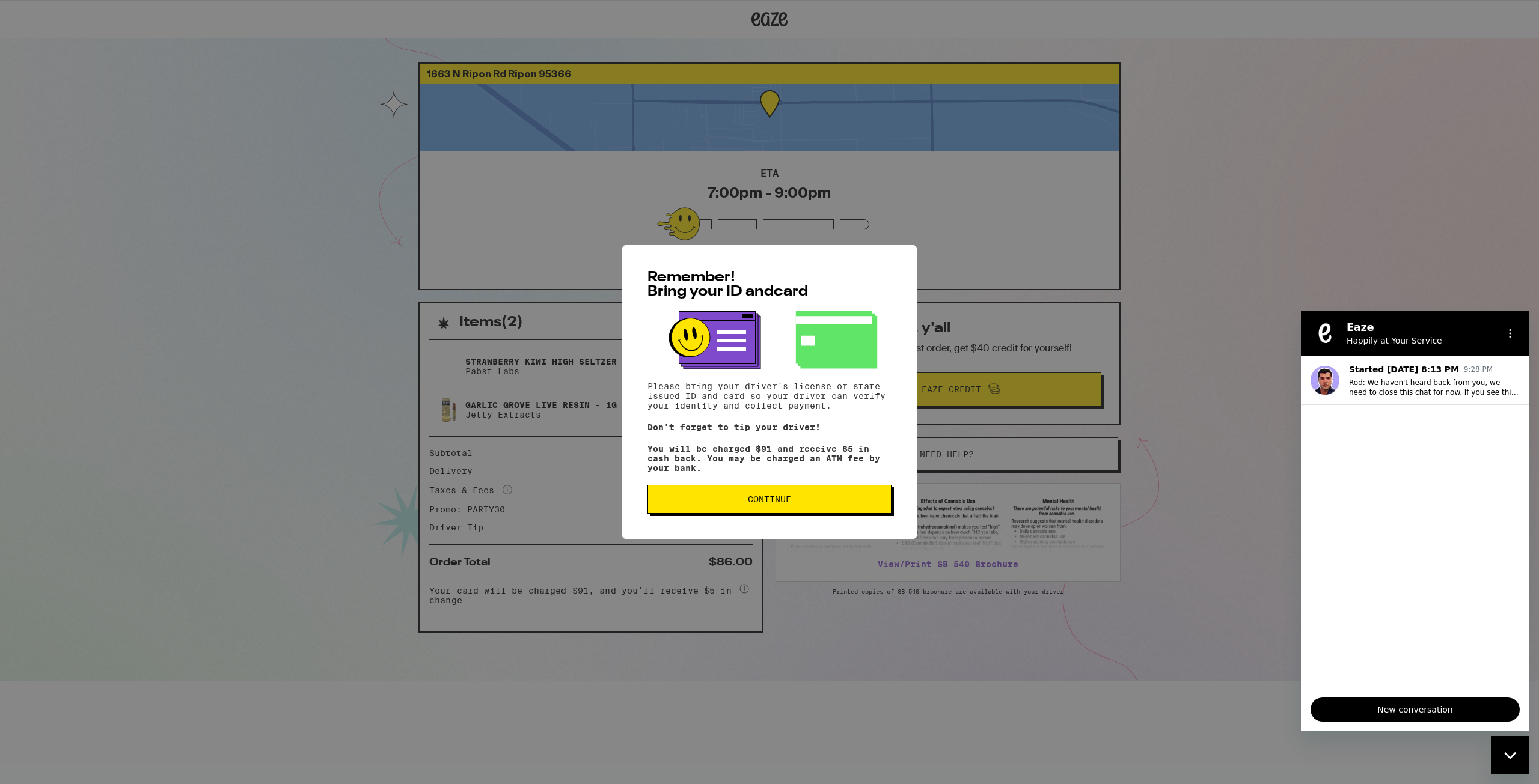
click at [774, 503] on span "Continue" at bounding box center [770, 499] width 43 height 8
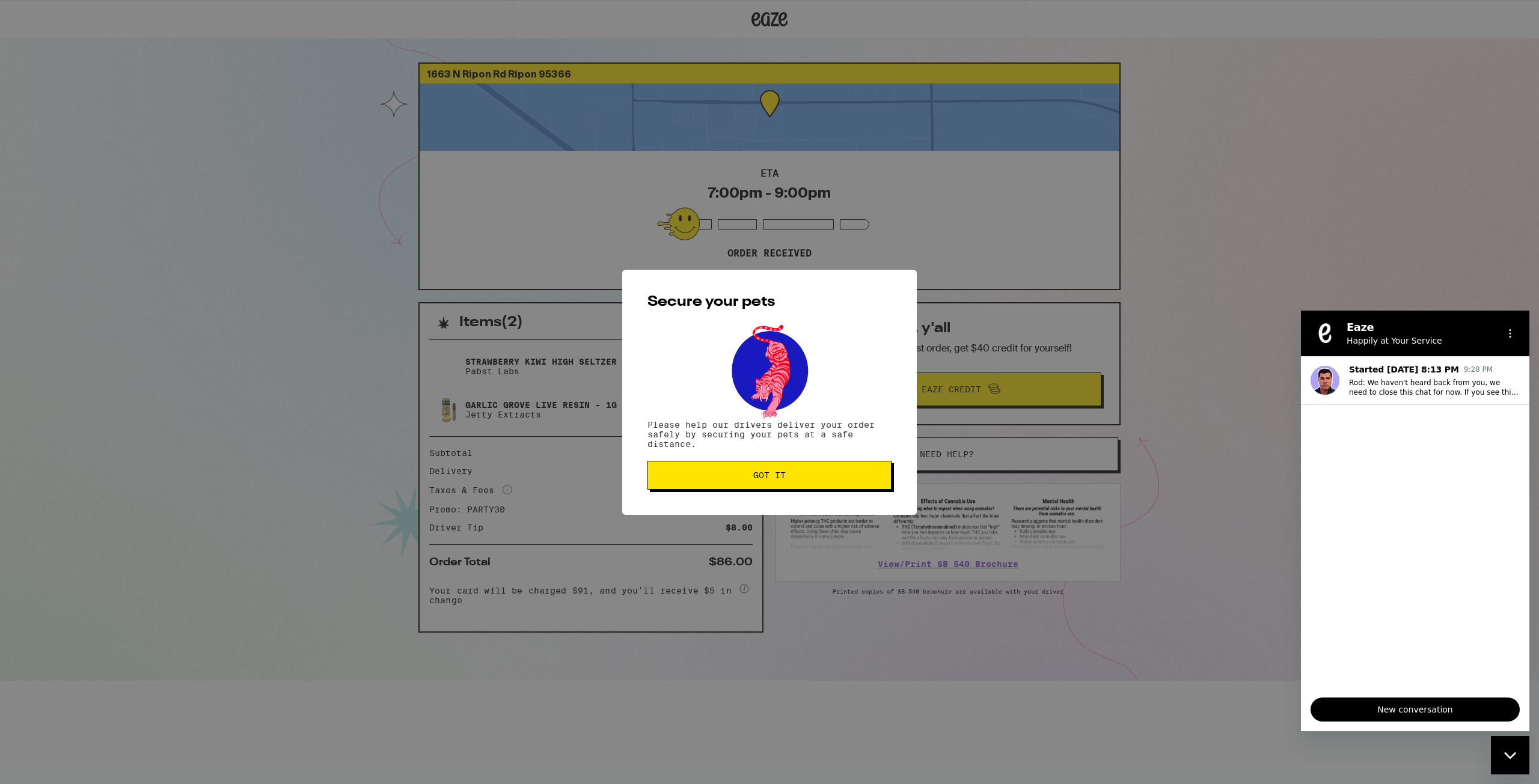
click at [781, 488] on button "Got it" at bounding box center [770, 475] width 244 height 29
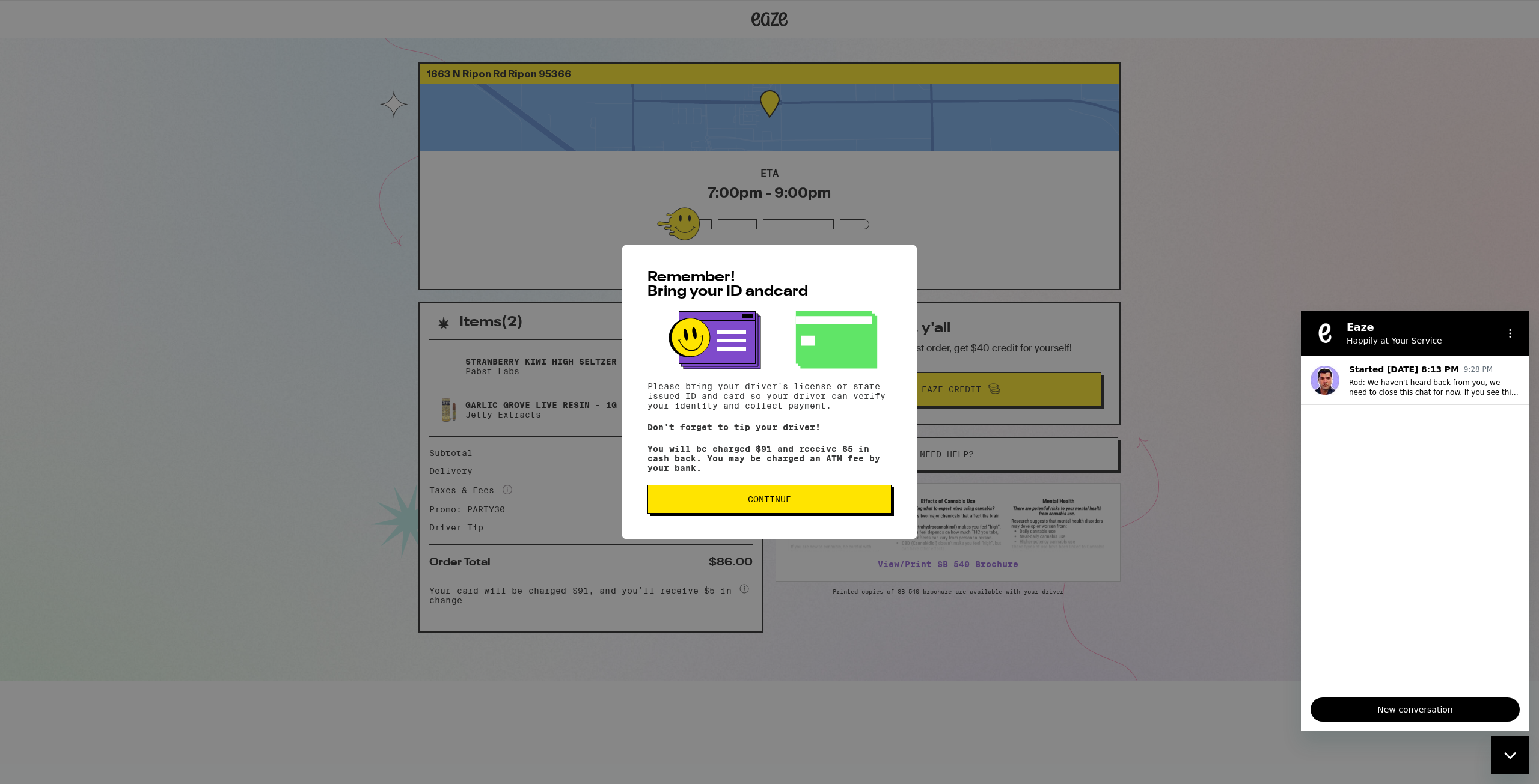
click at [741, 503] on span "Continue" at bounding box center [770, 499] width 223 height 8
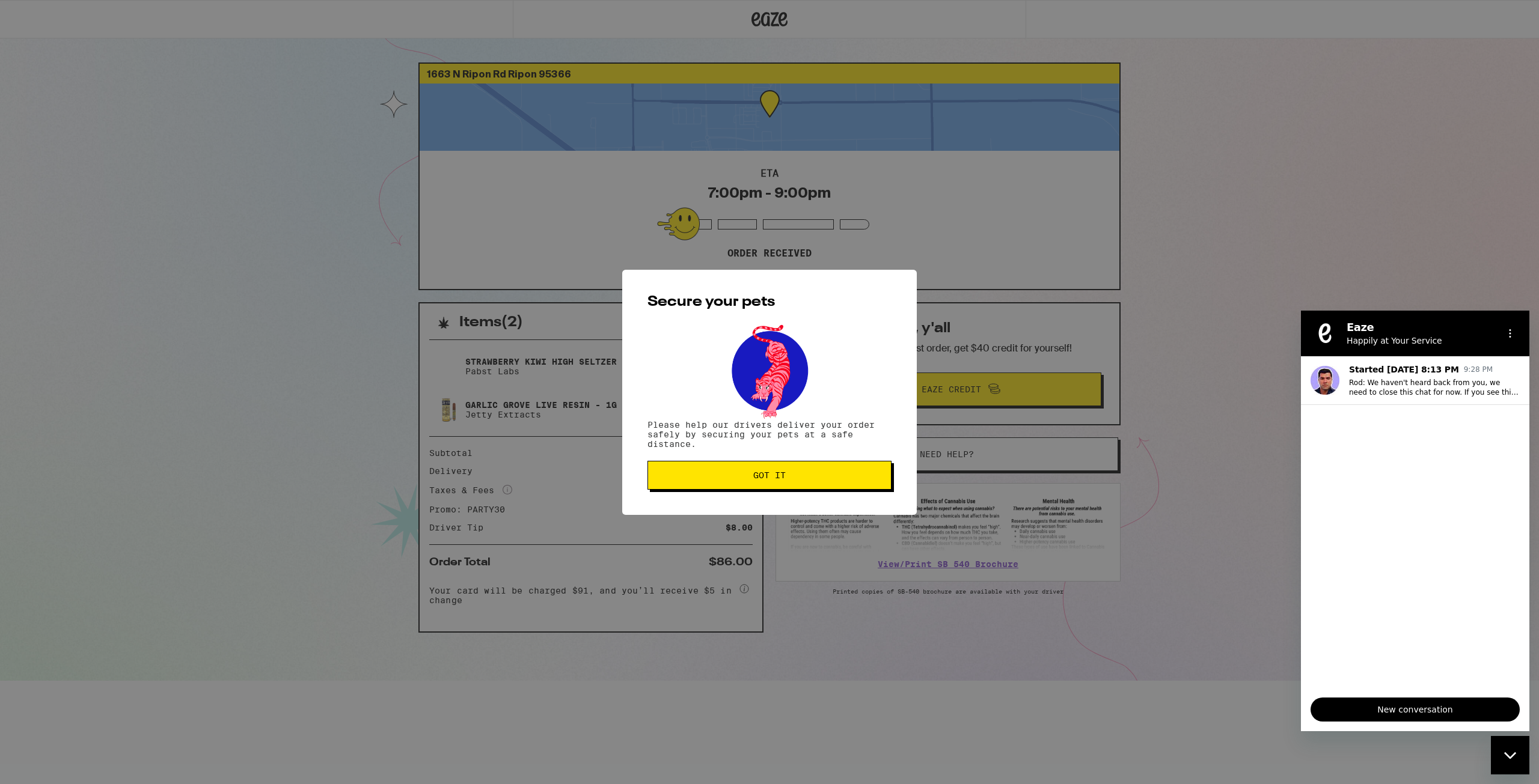
click at [737, 478] on span "Got it" at bounding box center [770, 475] width 223 height 8
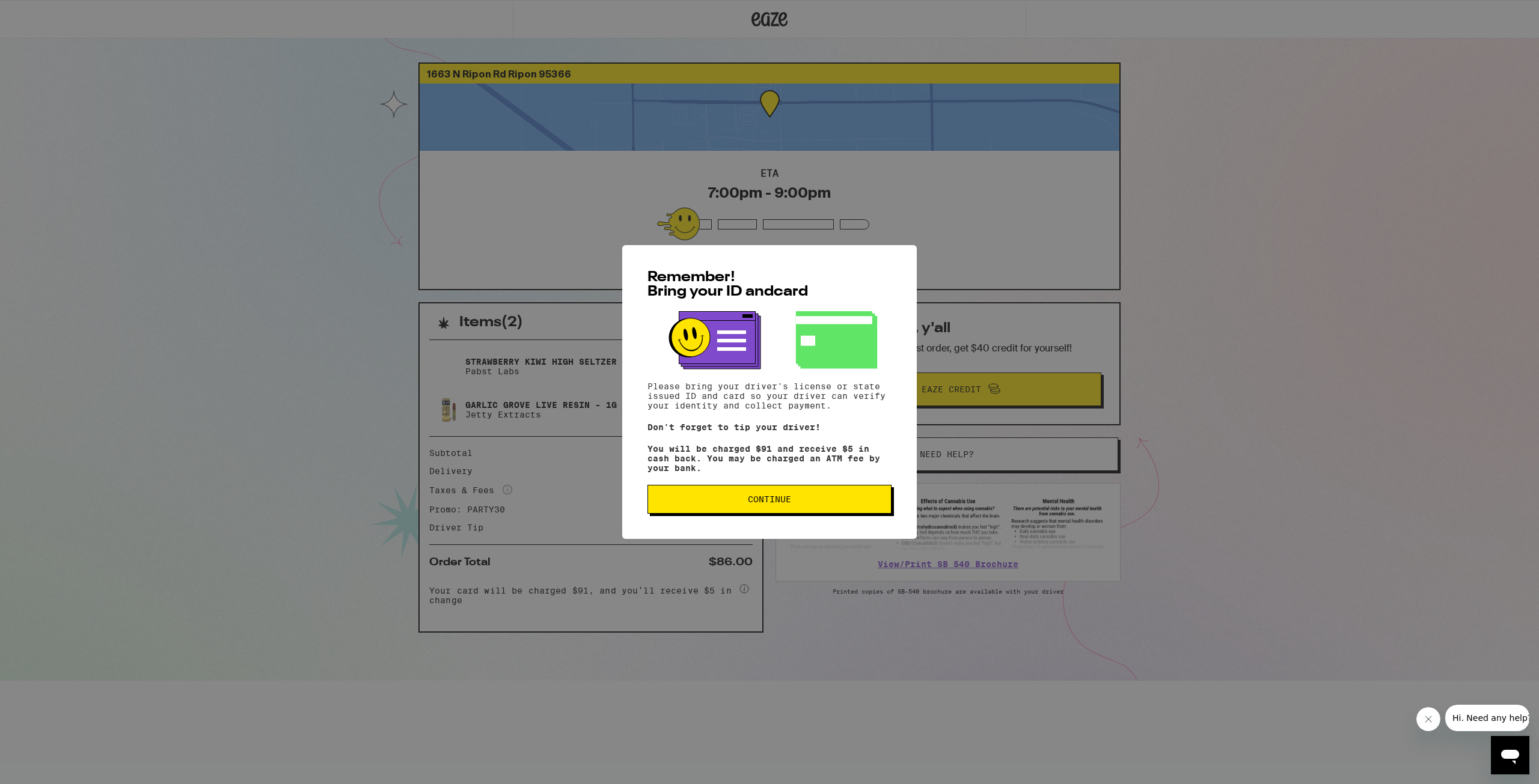
click at [754, 503] on span "Continue" at bounding box center [770, 499] width 43 height 8
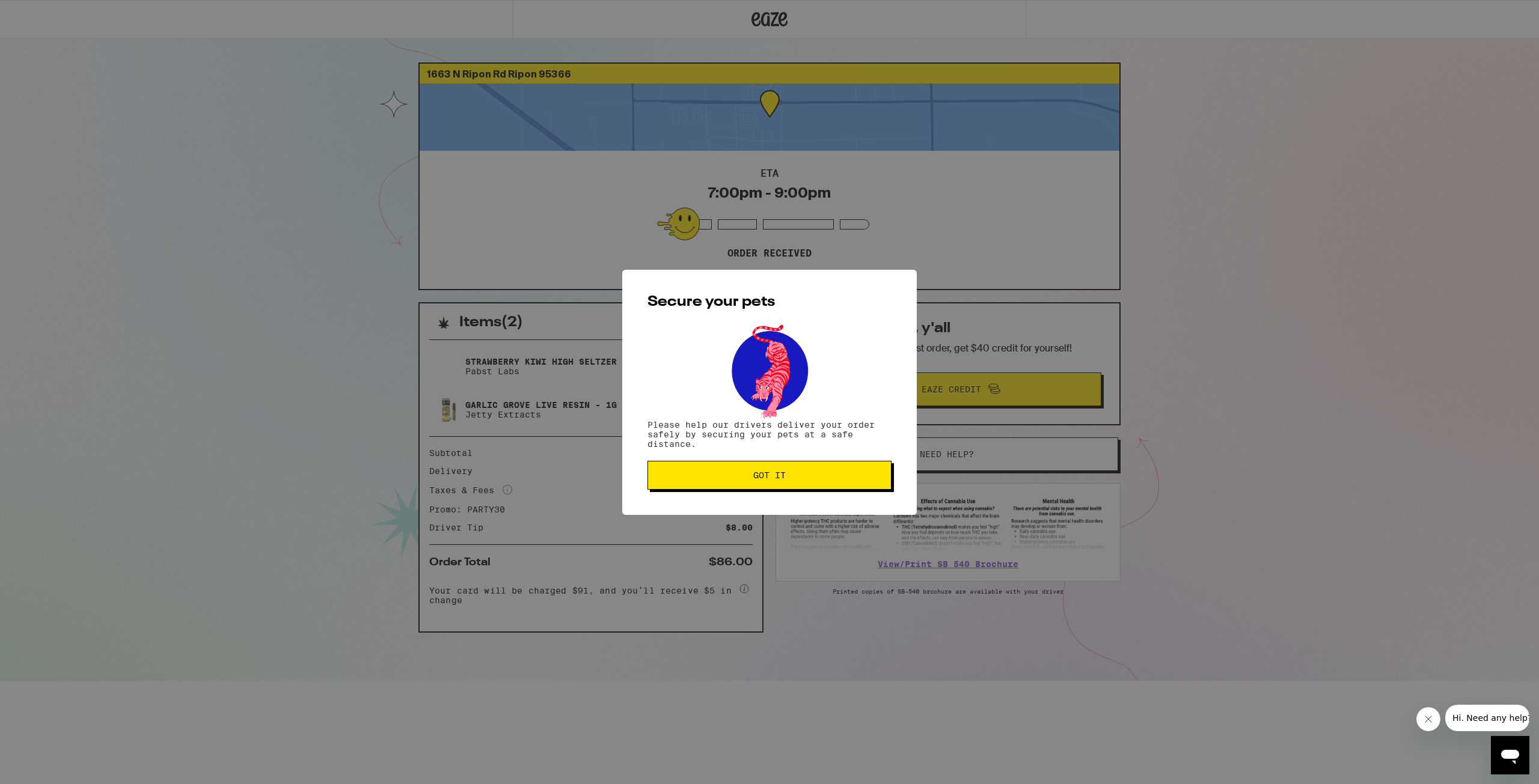
click at [763, 486] on button "Got it" at bounding box center [770, 475] width 244 height 29
